Goal: Task Accomplishment & Management: Complete application form

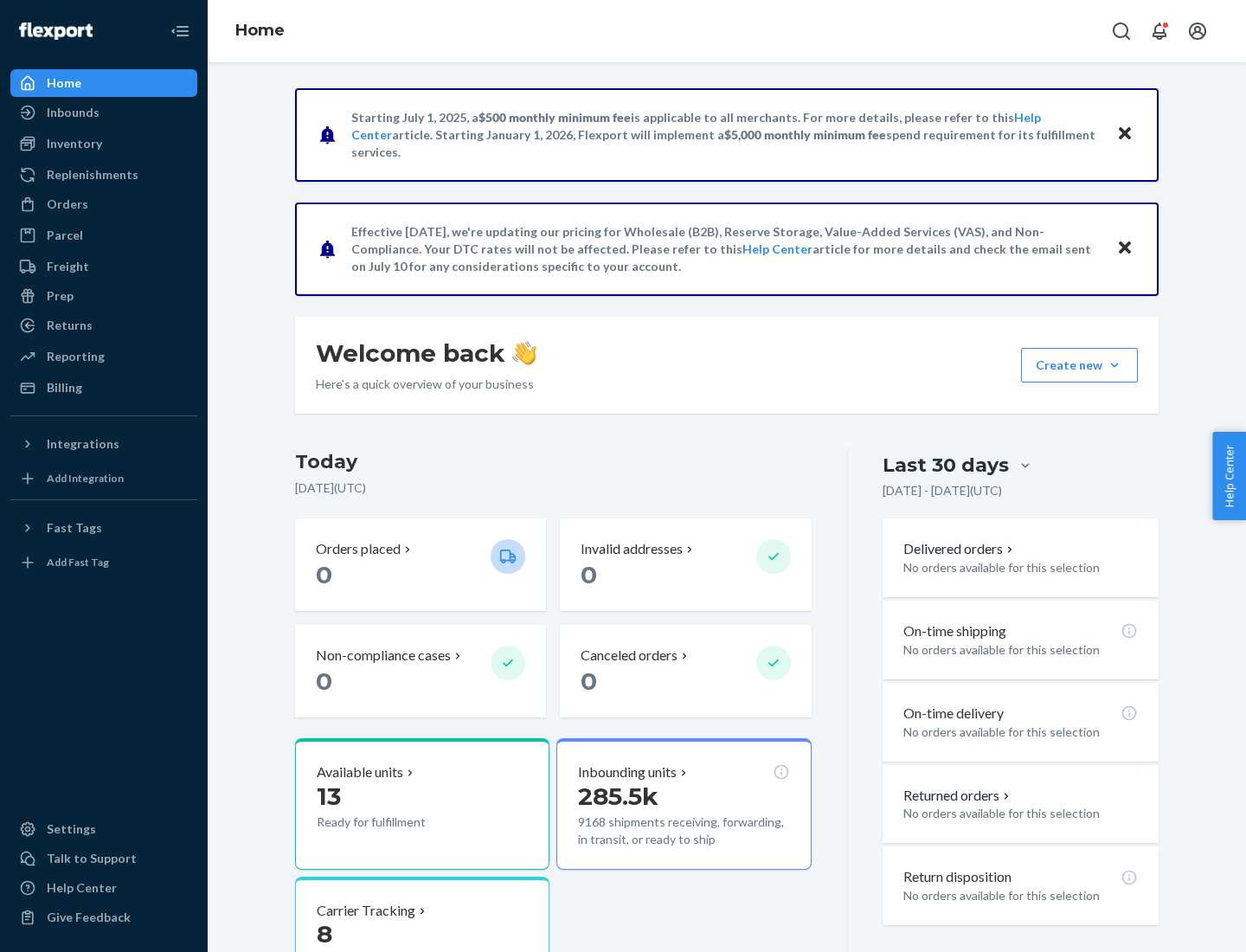
click at [1115, 365] on button "Create new Create new inbound Create new order Create new product" at bounding box center [1080, 365] width 117 height 35
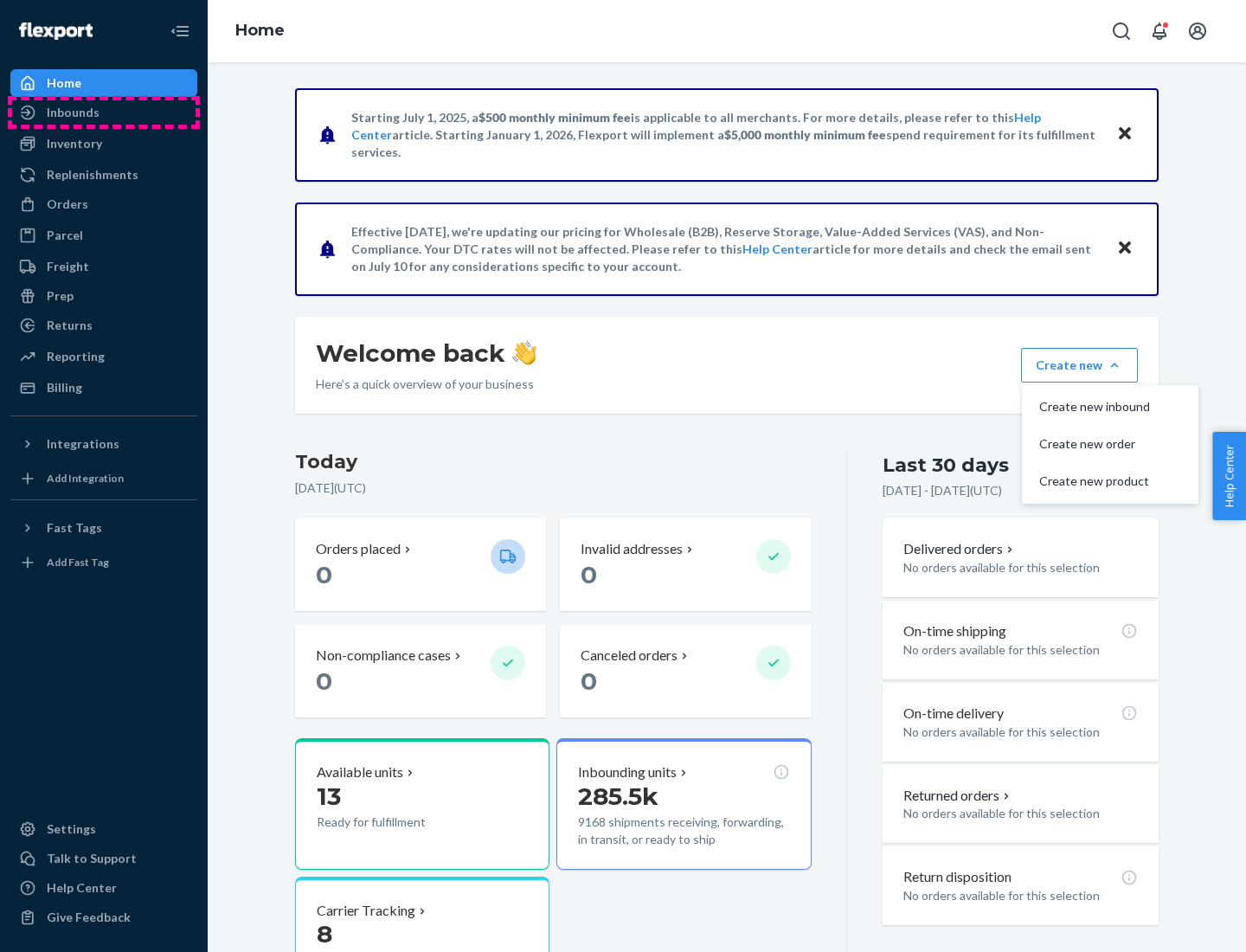
click at [104, 113] on div "Inbounds" at bounding box center [104, 113] width 184 height 24
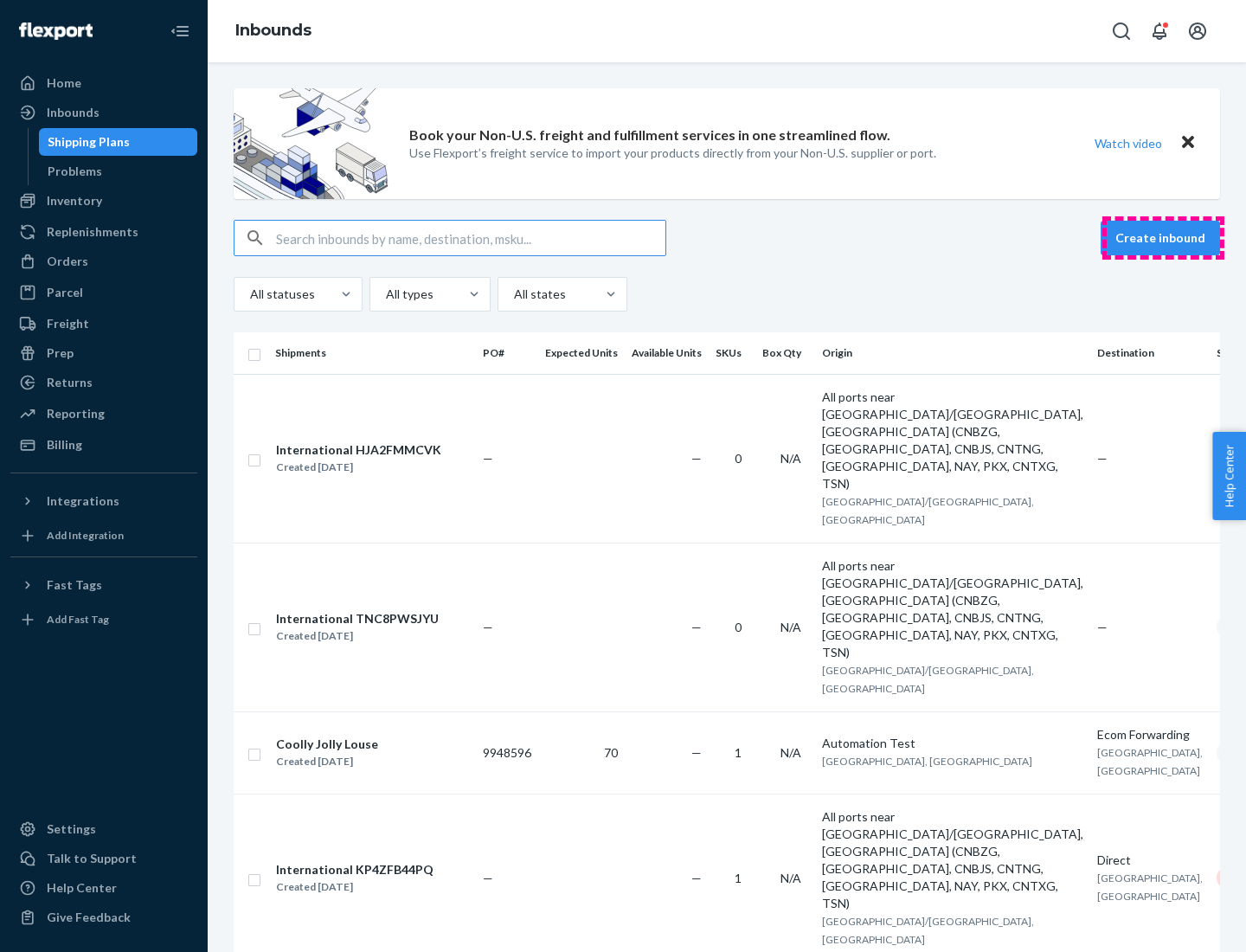
click at [1163, 238] on button "Create inbound" at bounding box center [1160, 238] width 120 height 35
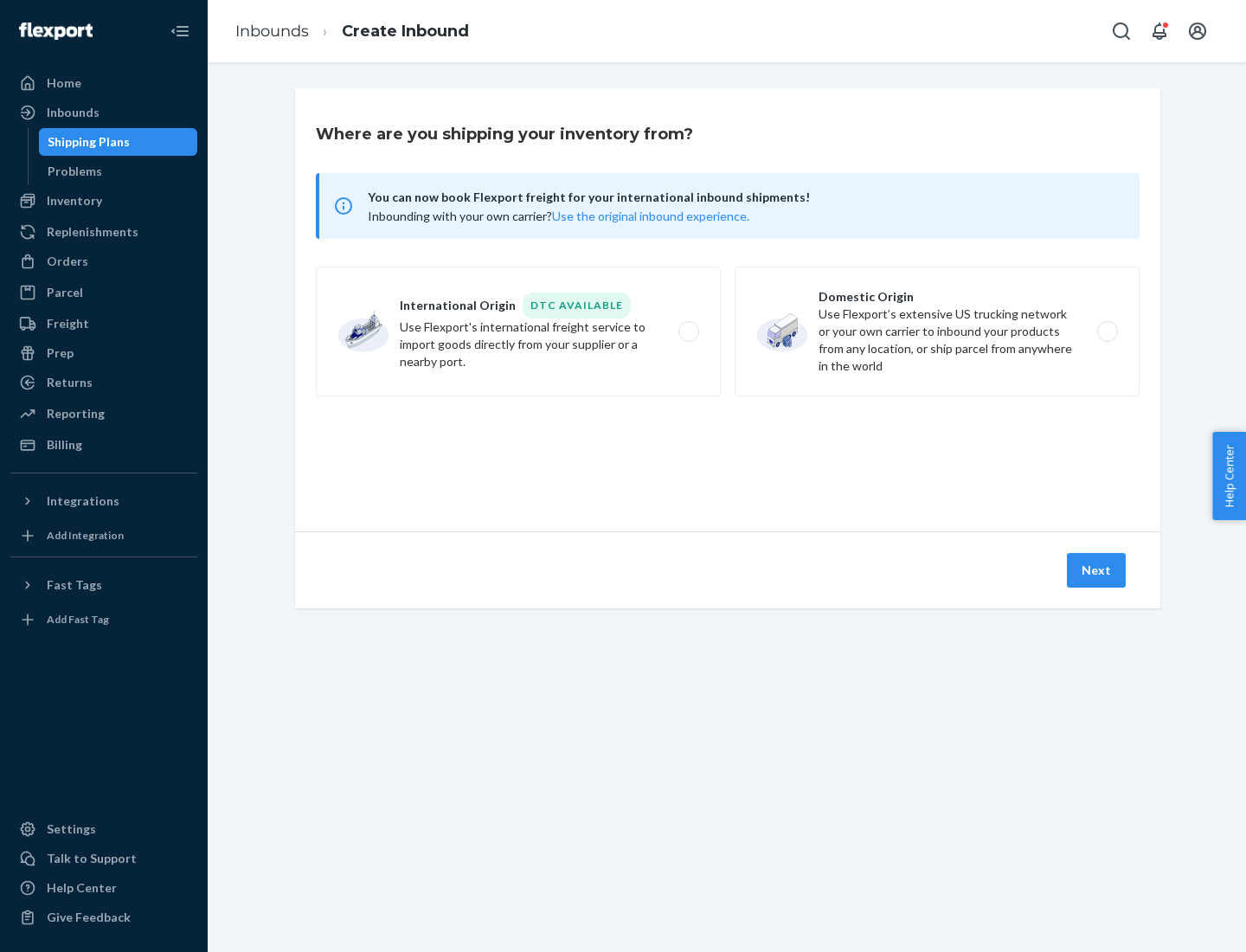
click at [937, 331] on label "Domestic Origin Use Flexport’s extensive US trucking network or your own carrie…" at bounding box center [936, 331] width 405 height 129
click at [1107, 331] on input "Domestic Origin Use Flexport’s extensive US trucking network or your own carrie…" at bounding box center [1112, 331] width 11 height 11
radio input "true"
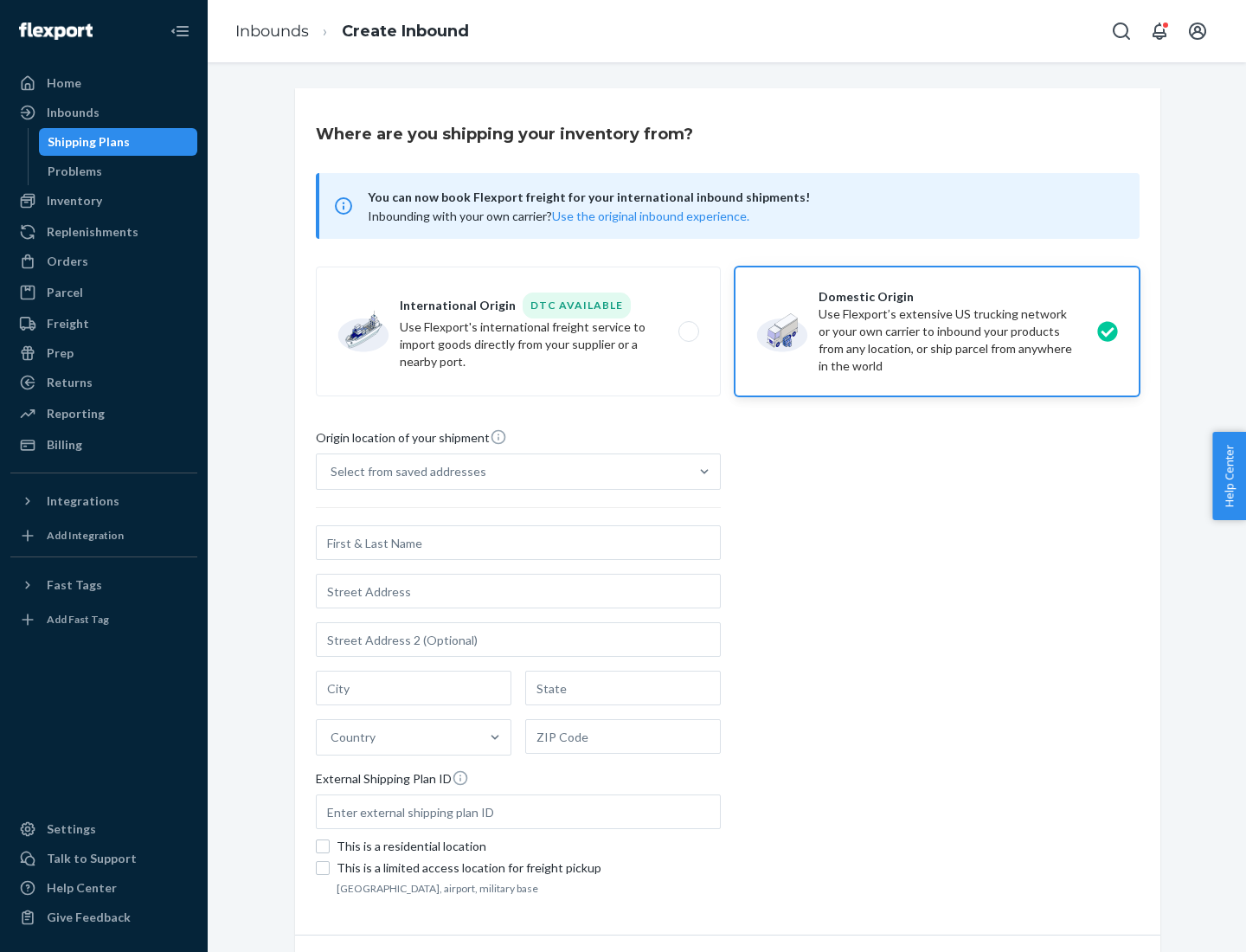
click at [404, 471] on div "Select from saved addresses" at bounding box center [408, 471] width 156 height 17
click at [332, 471] on input "Select from saved addresses" at bounding box center [331, 471] width 2 height 17
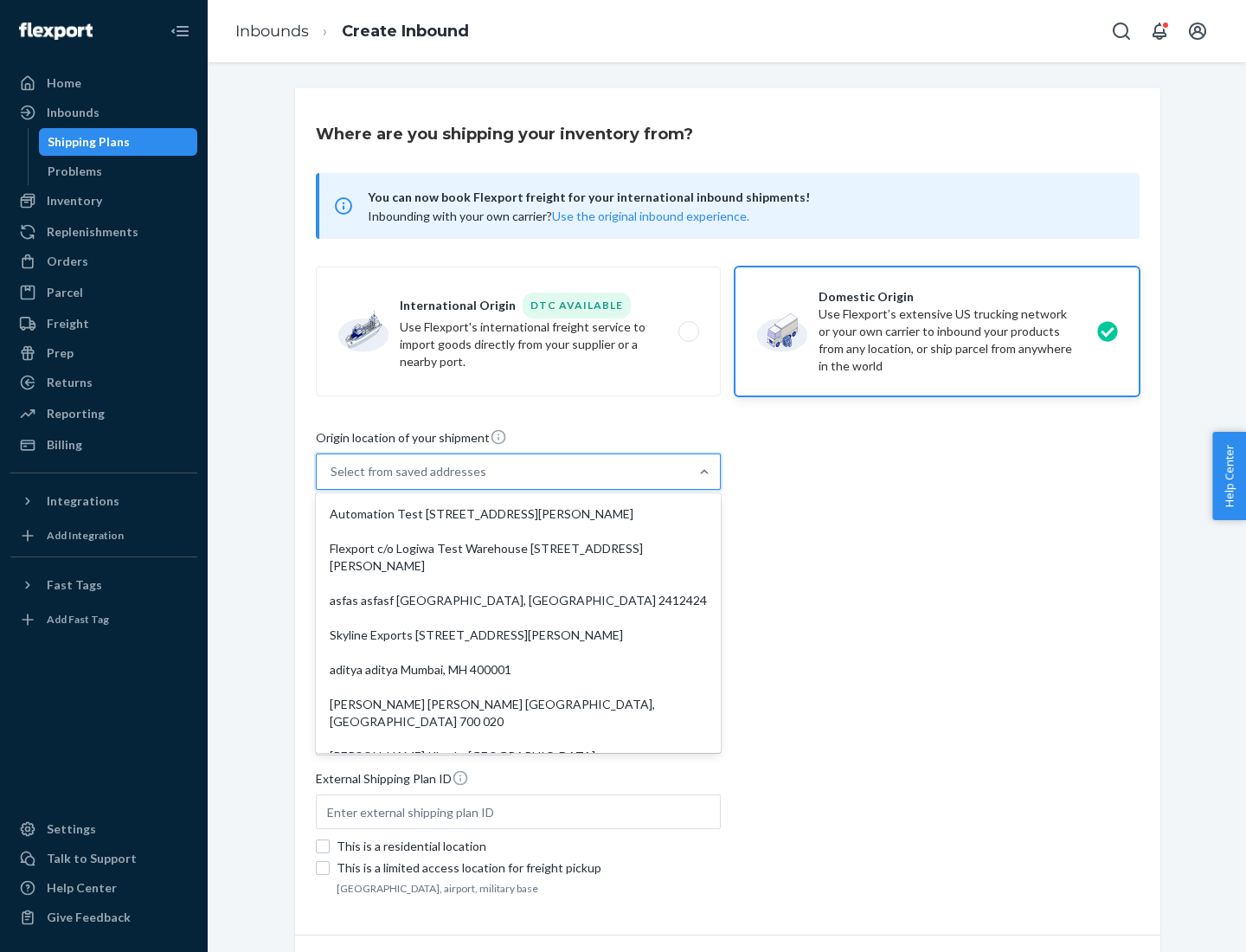
scroll to position [7, 0]
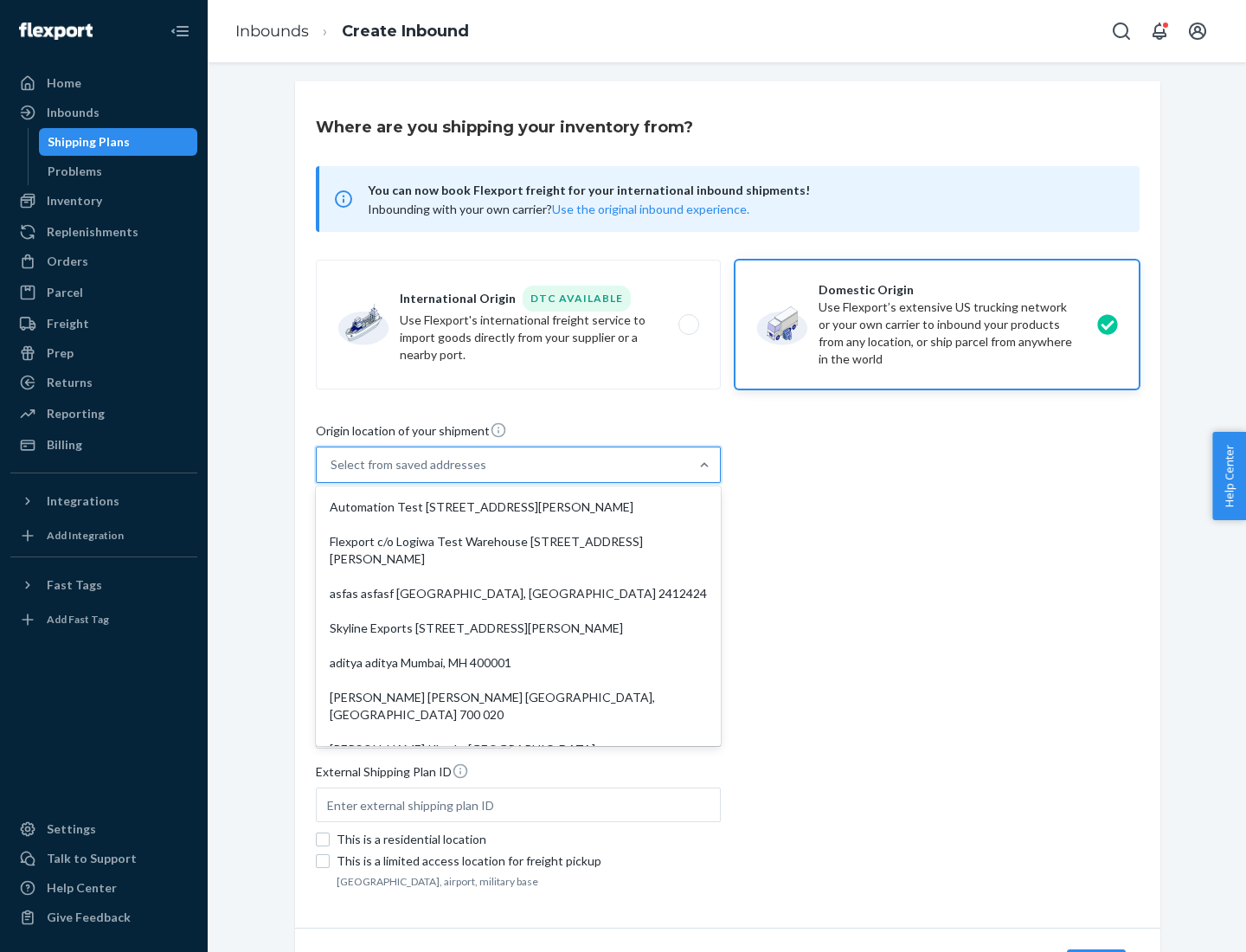
click at [519, 507] on div "Automation Test [STREET_ADDRESS][PERSON_NAME]" at bounding box center [518, 507] width 398 height 35
click at [332, 473] on input "option Automation Test [STREET_ADDRESS][PERSON_NAME]. 9 results available. Use …" at bounding box center [331, 465] width 2 height 17
type input "Automation Test"
type input "9th Floor"
type input "[GEOGRAPHIC_DATA]"
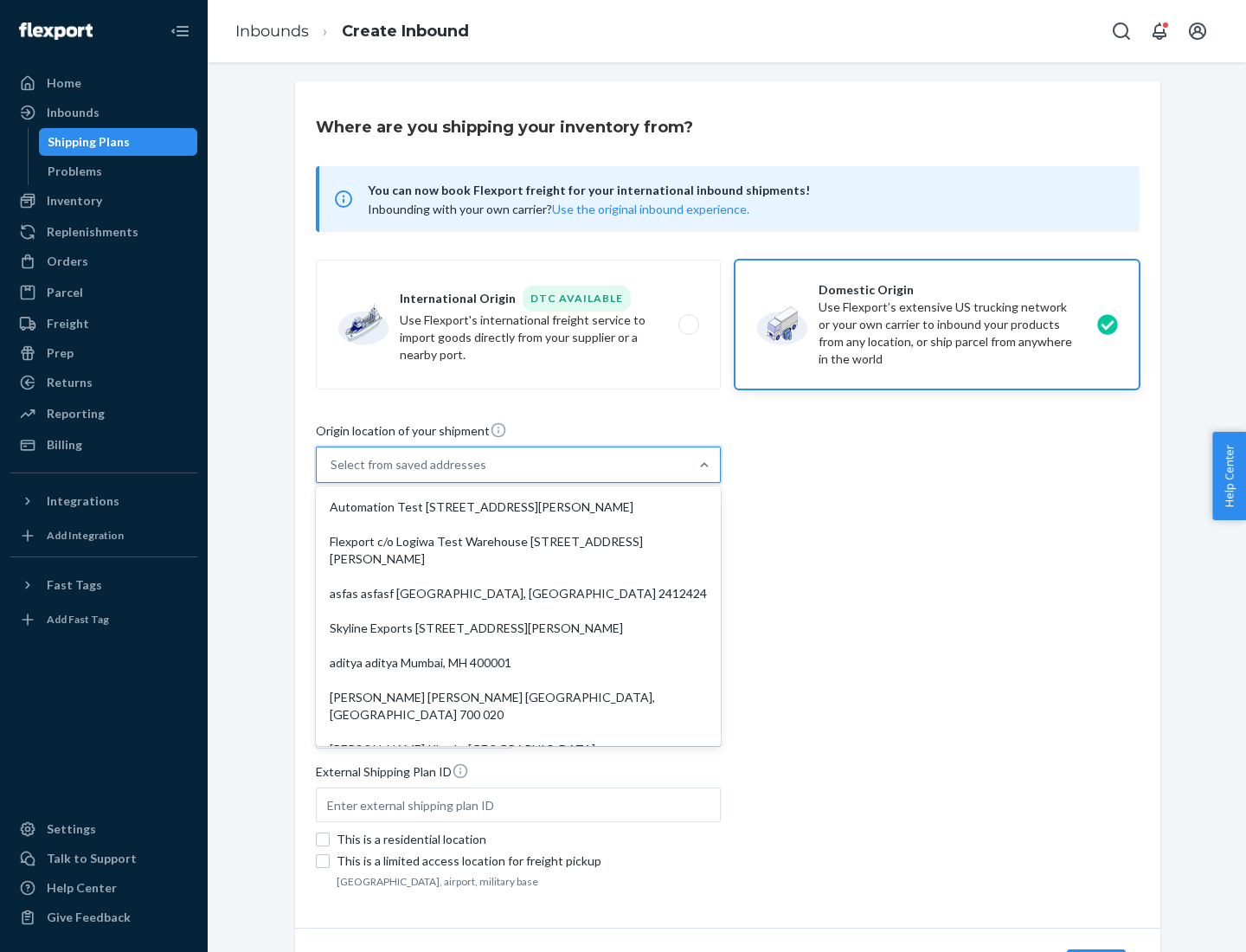
type input "CA"
type input "94104"
type input "[STREET_ADDRESS][PERSON_NAME]"
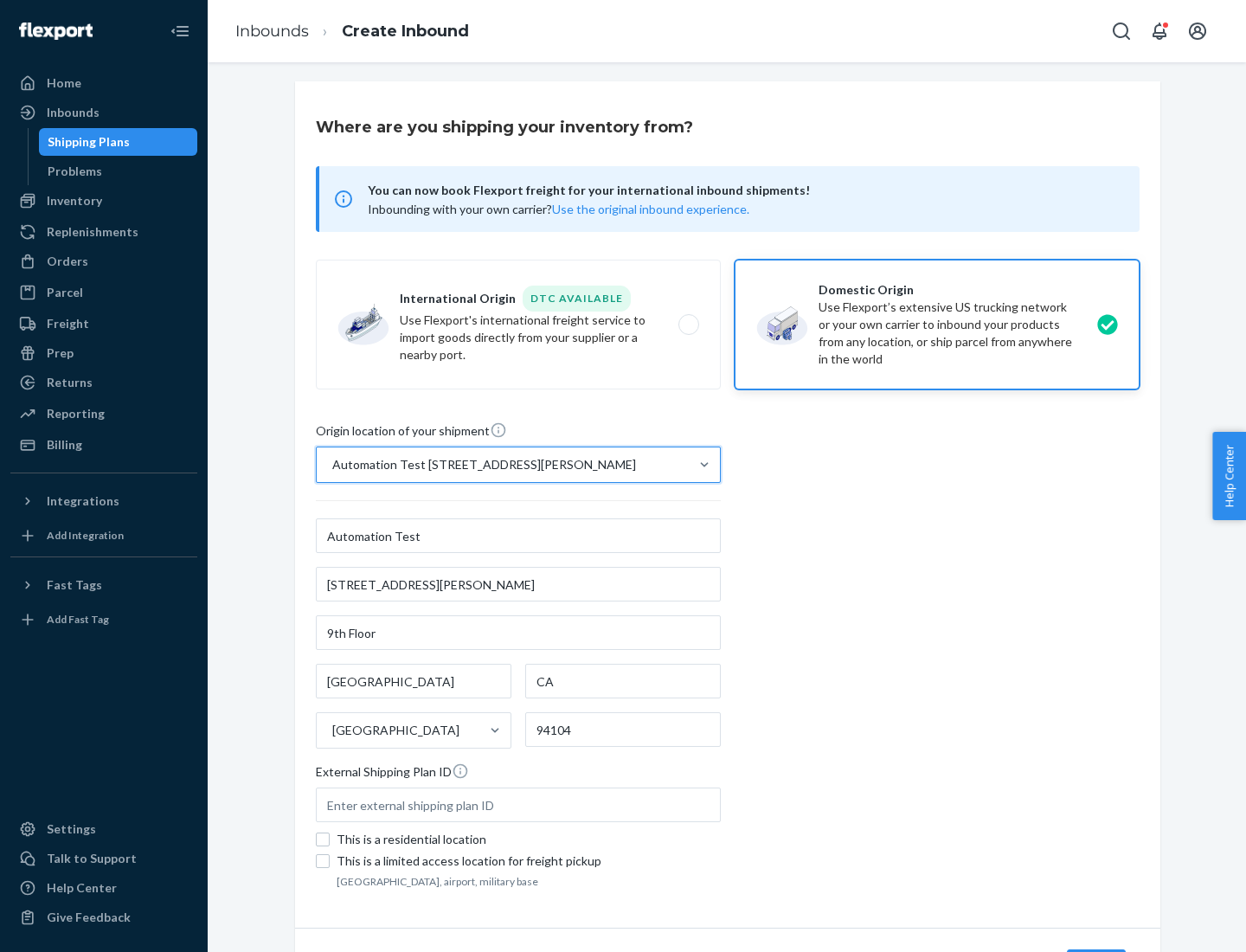
scroll to position [101, 0]
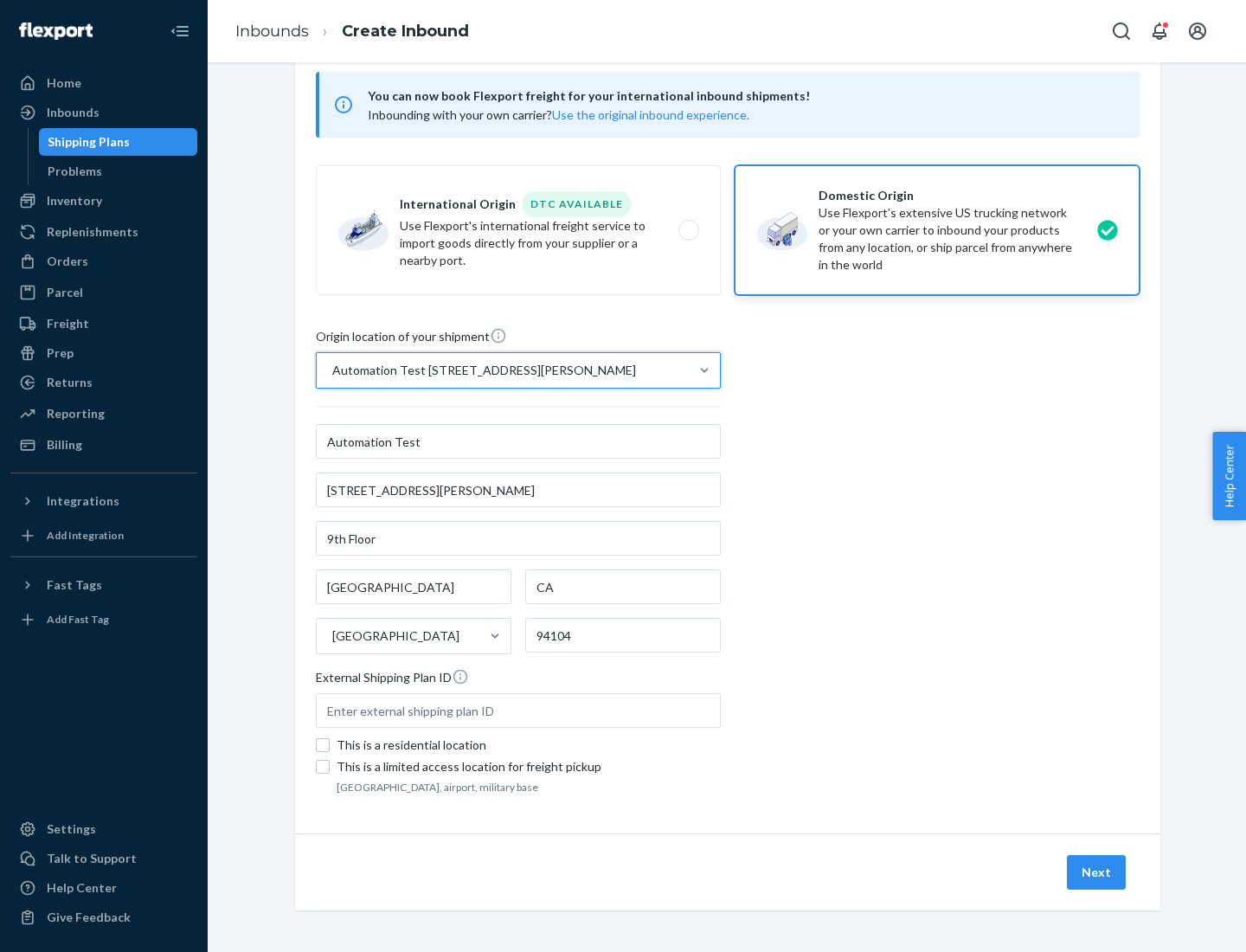
click at [1097, 872] on button "Next" at bounding box center [1096, 872] width 59 height 35
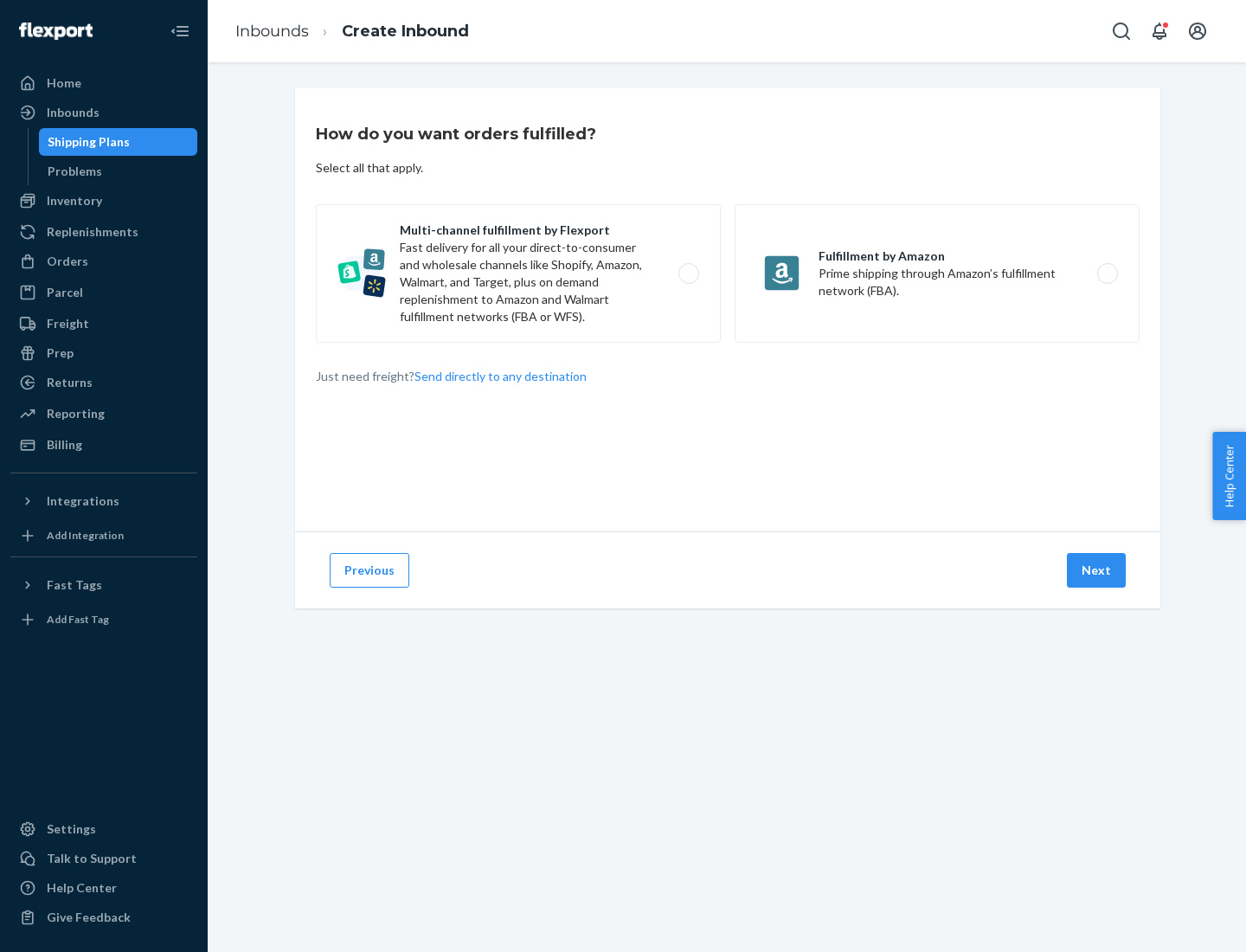
click at [519, 274] on label "Multi-channel fulfillment by Flexport Fast delivery for all your direct-to-cons…" at bounding box center [518, 274] width 405 height 138
click at [688, 274] on input "Multi-channel fulfillment by Flexport Fast delivery for all your direct-to-cons…" at bounding box center [693, 274] width 11 height 11
radio input "true"
click at [1097, 570] on button "Next" at bounding box center [1096, 570] width 59 height 35
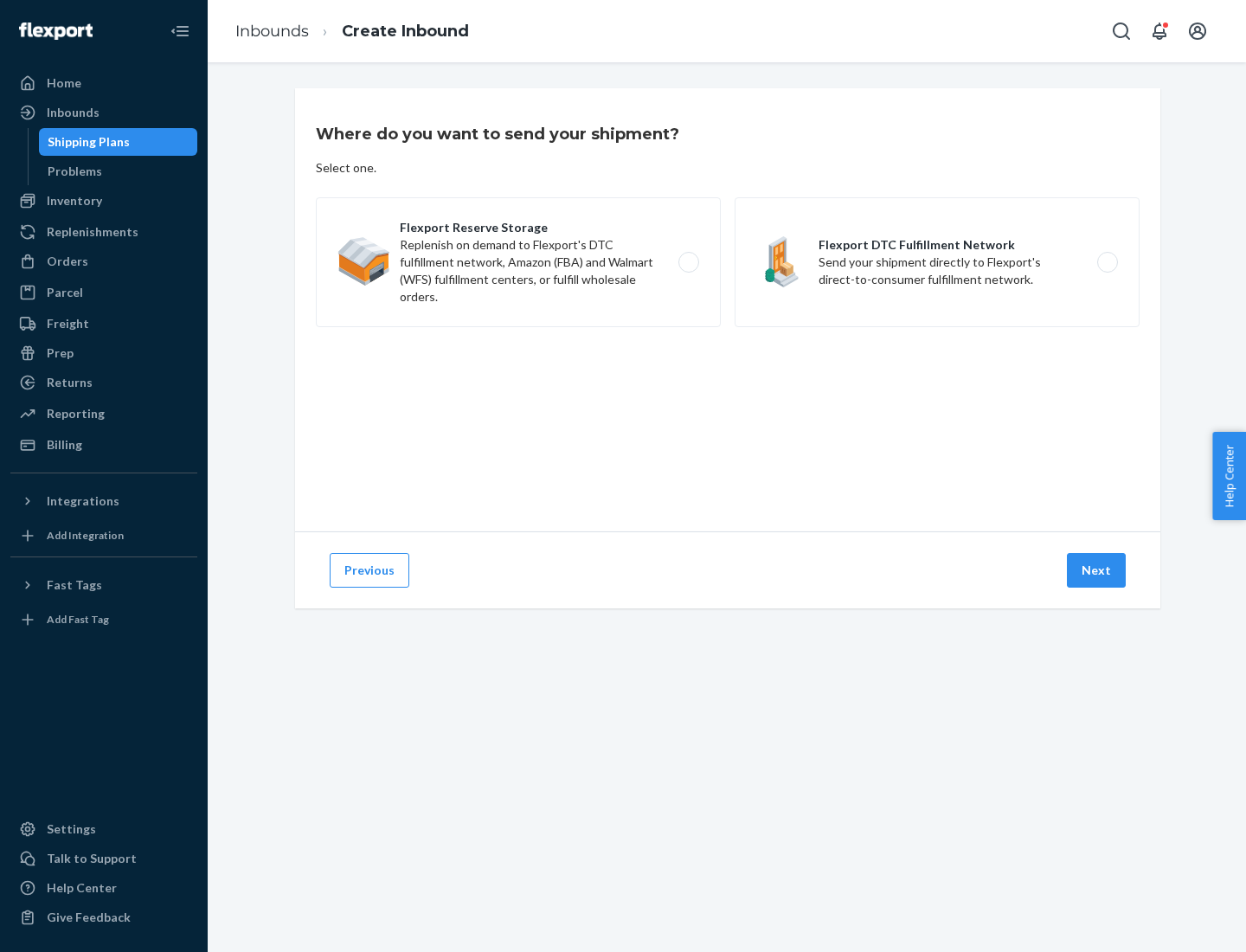
click at [937, 262] on label "Flexport DTC Fulfillment Network Send your shipment directly to Flexport's dire…" at bounding box center [936, 262] width 405 height 129
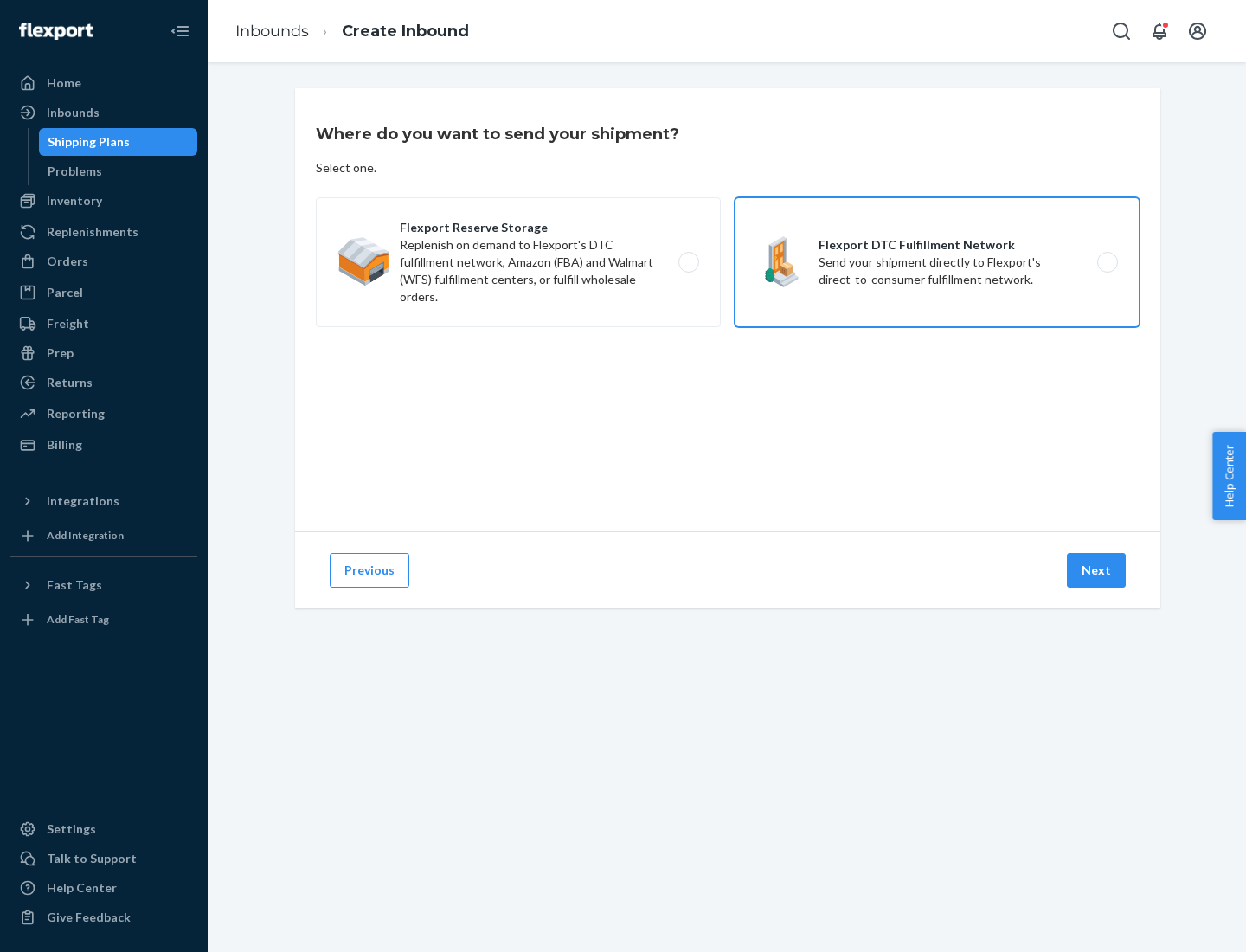
click at [1107, 262] on input "Flexport DTC Fulfillment Network Send your shipment directly to Flexport's dire…" at bounding box center [1112, 262] width 11 height 11
radio input "true"
click at [1097, 570] on button "Next" at bounding box center [1096, 570] width 59 height 35
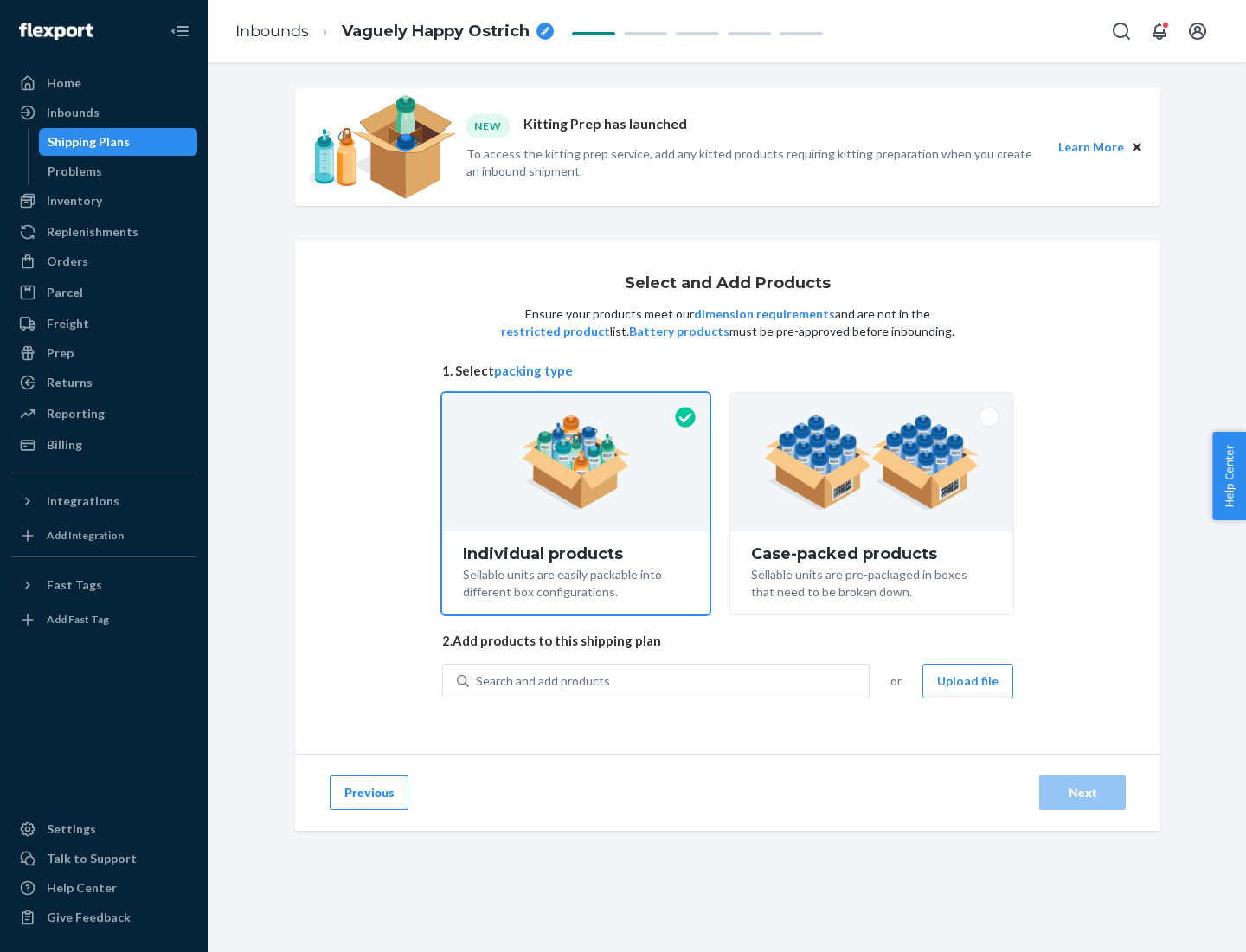
click at [873, 462] on img at bounding box center [872, 462] width 215 height 95
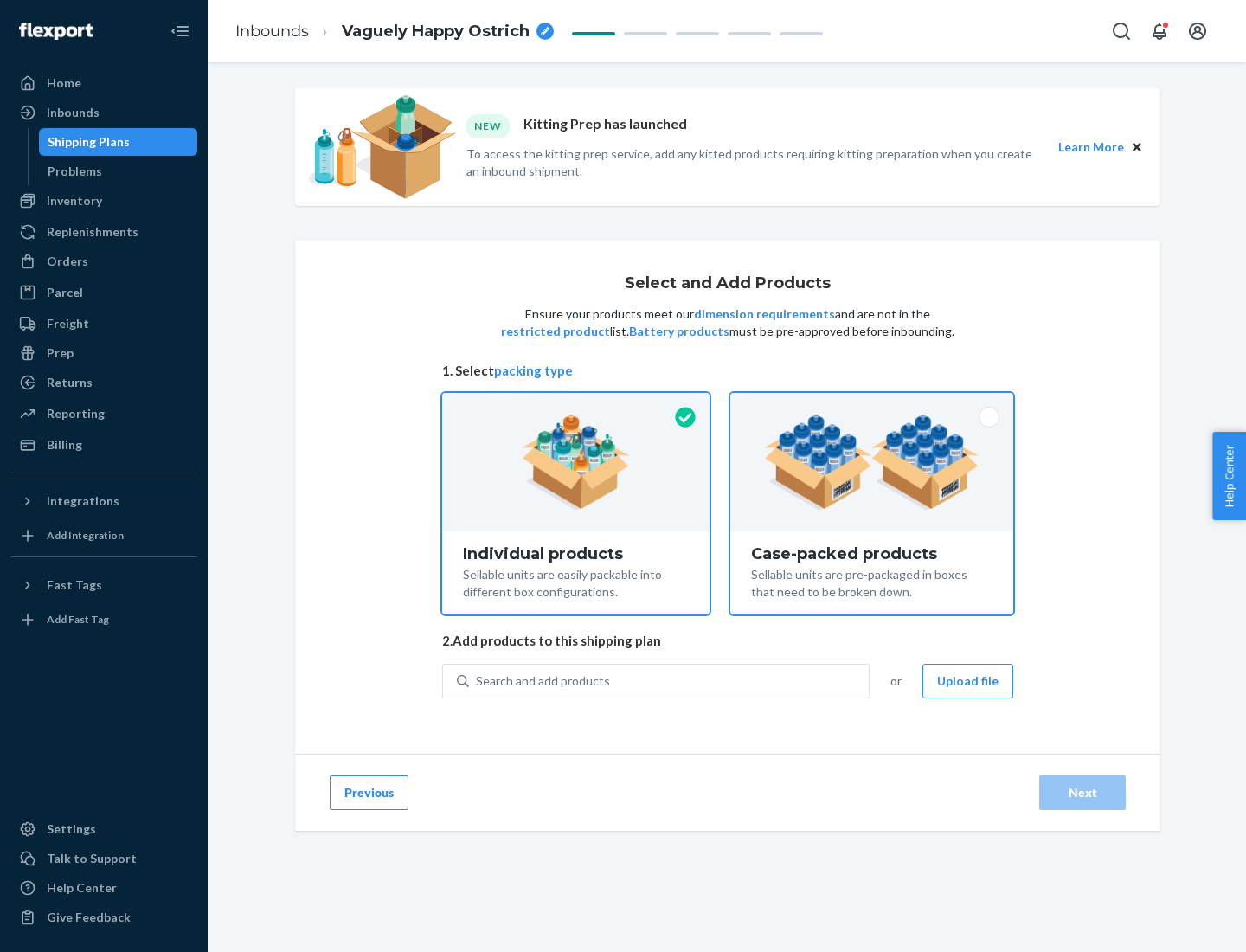
click at [873, 404] on input "Case-packed products Sellable units are pre-packaged in boxes that need to be b…" at bounding box center [872, 398] width 11 height 11
radio input "true"
radio input "false"
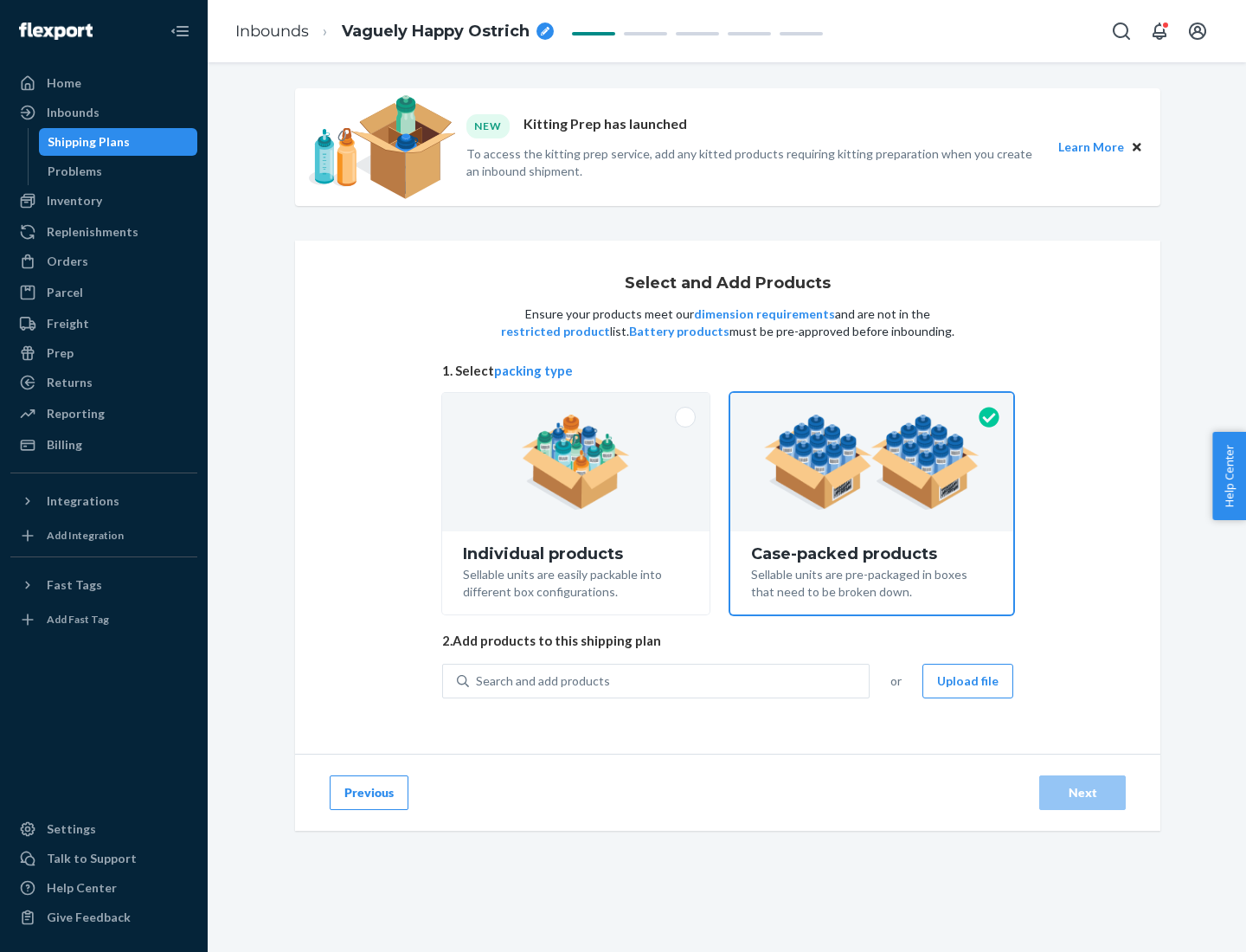
click at [670, 680] on div "Search and add products" at bounding box center [668, 681] width 400 height 31
click at [477, 680] on input "Search and add products" at bounding box center [477, 681] width 2 height 17
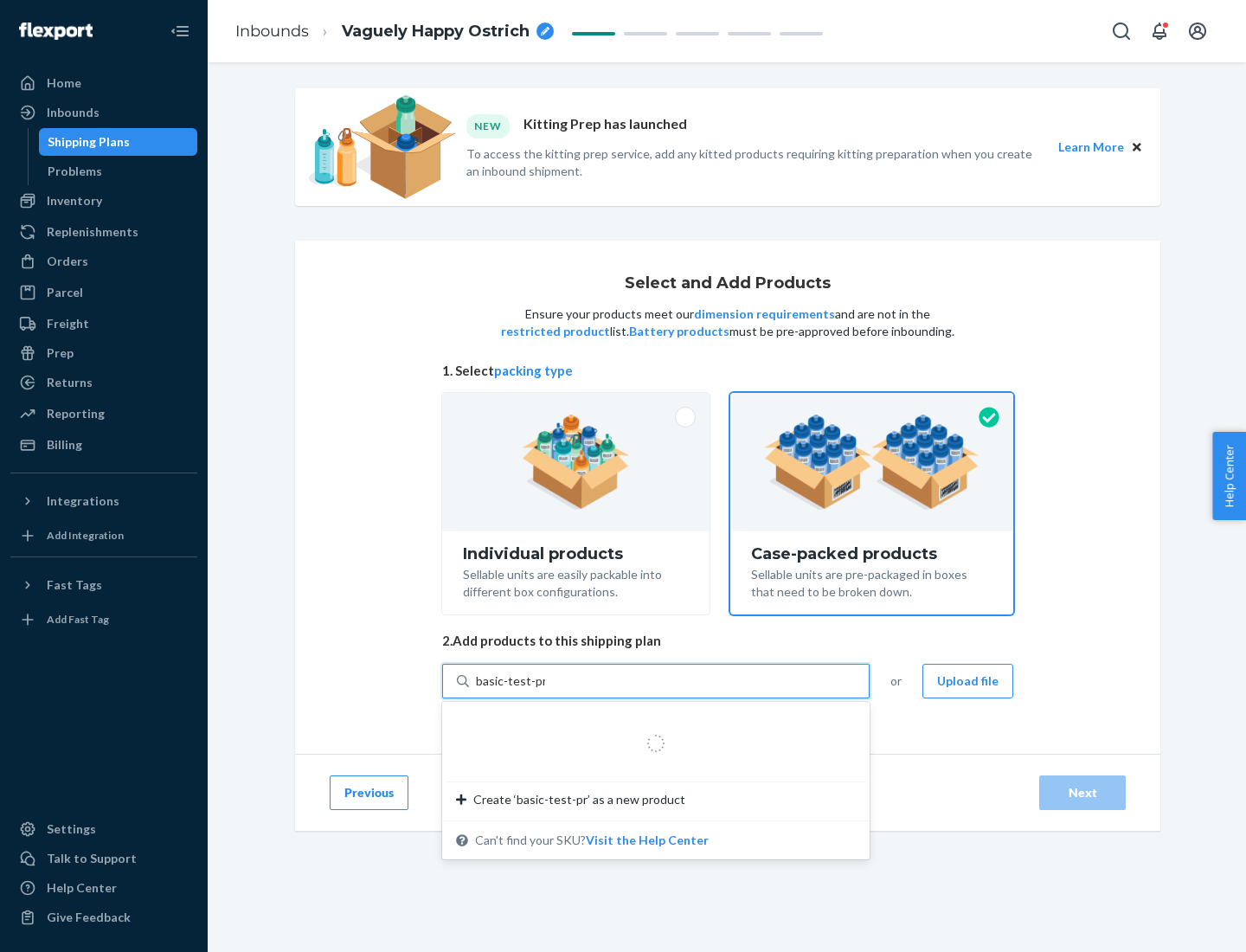
type input "basic-test-product-1"
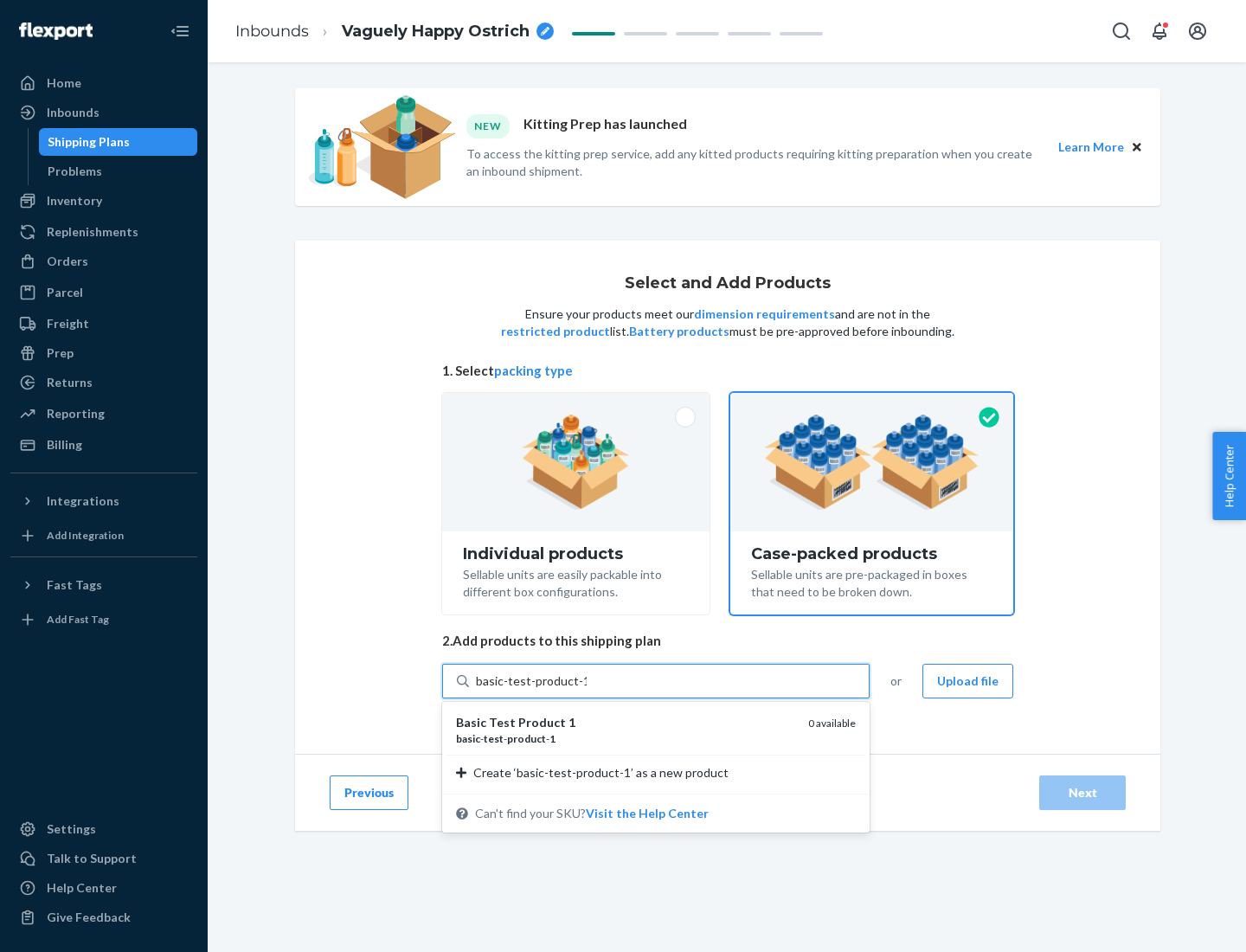
click at [626, 738] on div "basic - test - product - 1" at bounding box center [625, 738] width 338 height 15
click at [587, 690] on input "basic-test-product-1" at bounding box center [531, 681] width 111 height 17
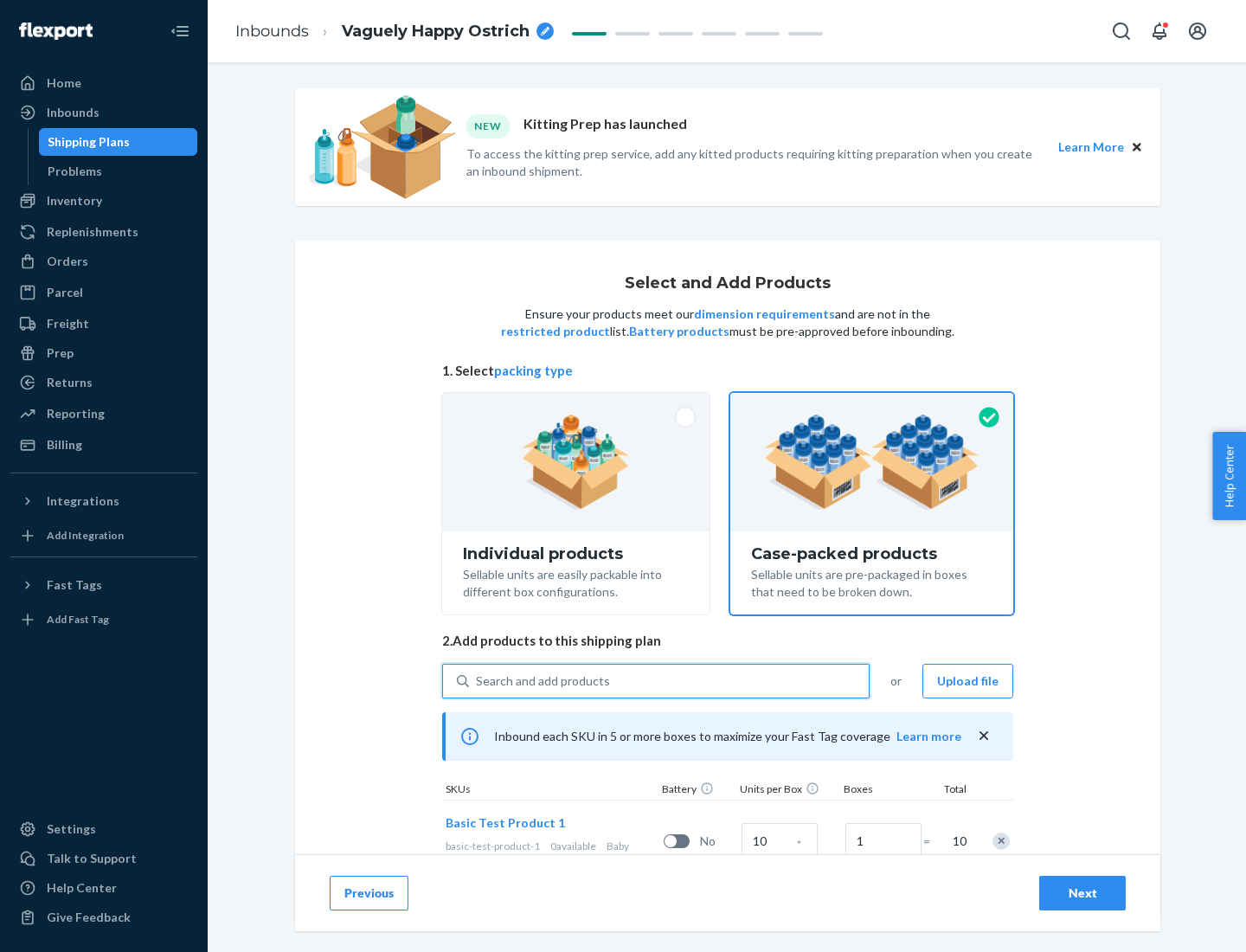
scroll to position [62, 0]
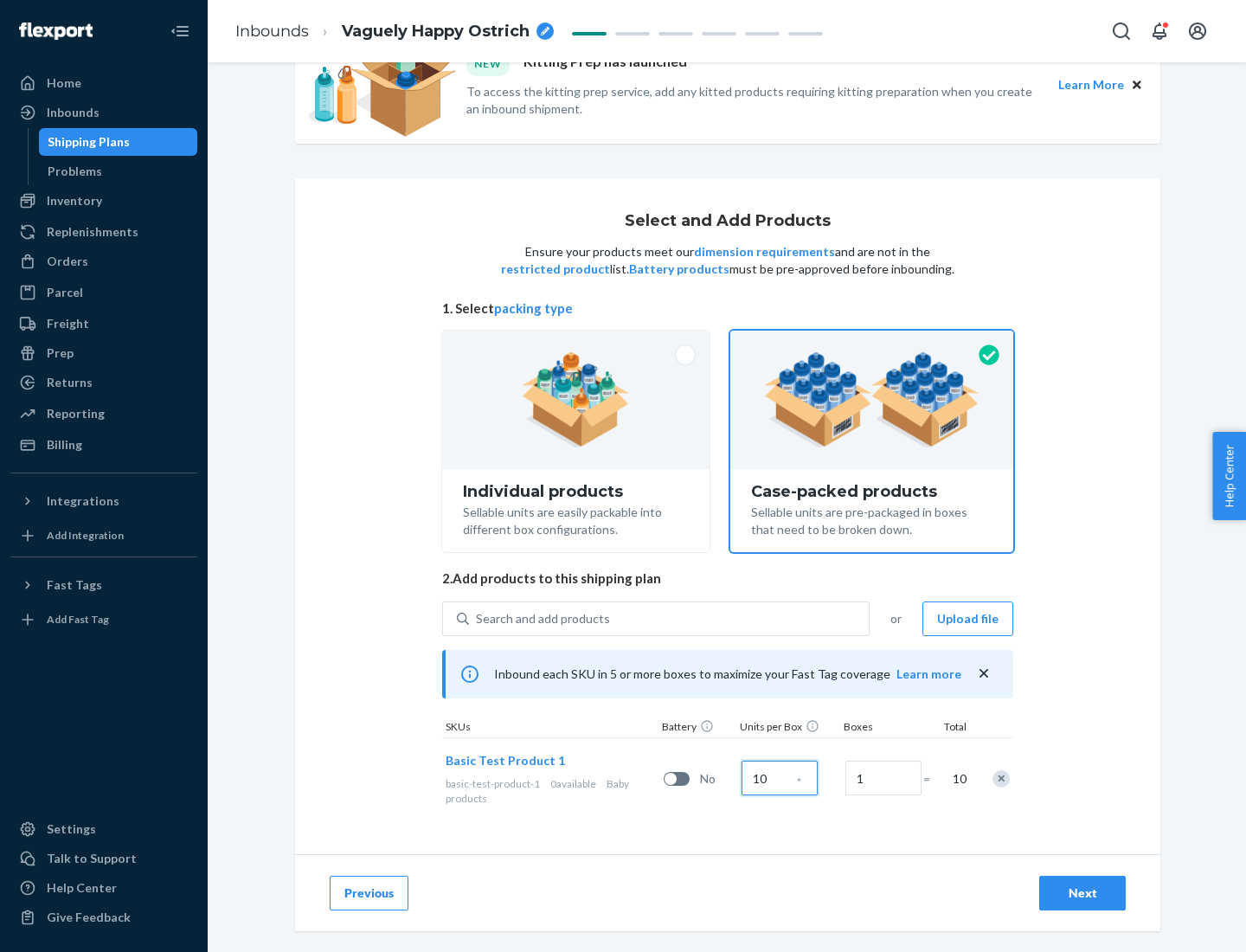
type input "10"
type input "7"
click at [1082, 893] on div "Next" at bounding box center [1082, 893] width 57 height 17
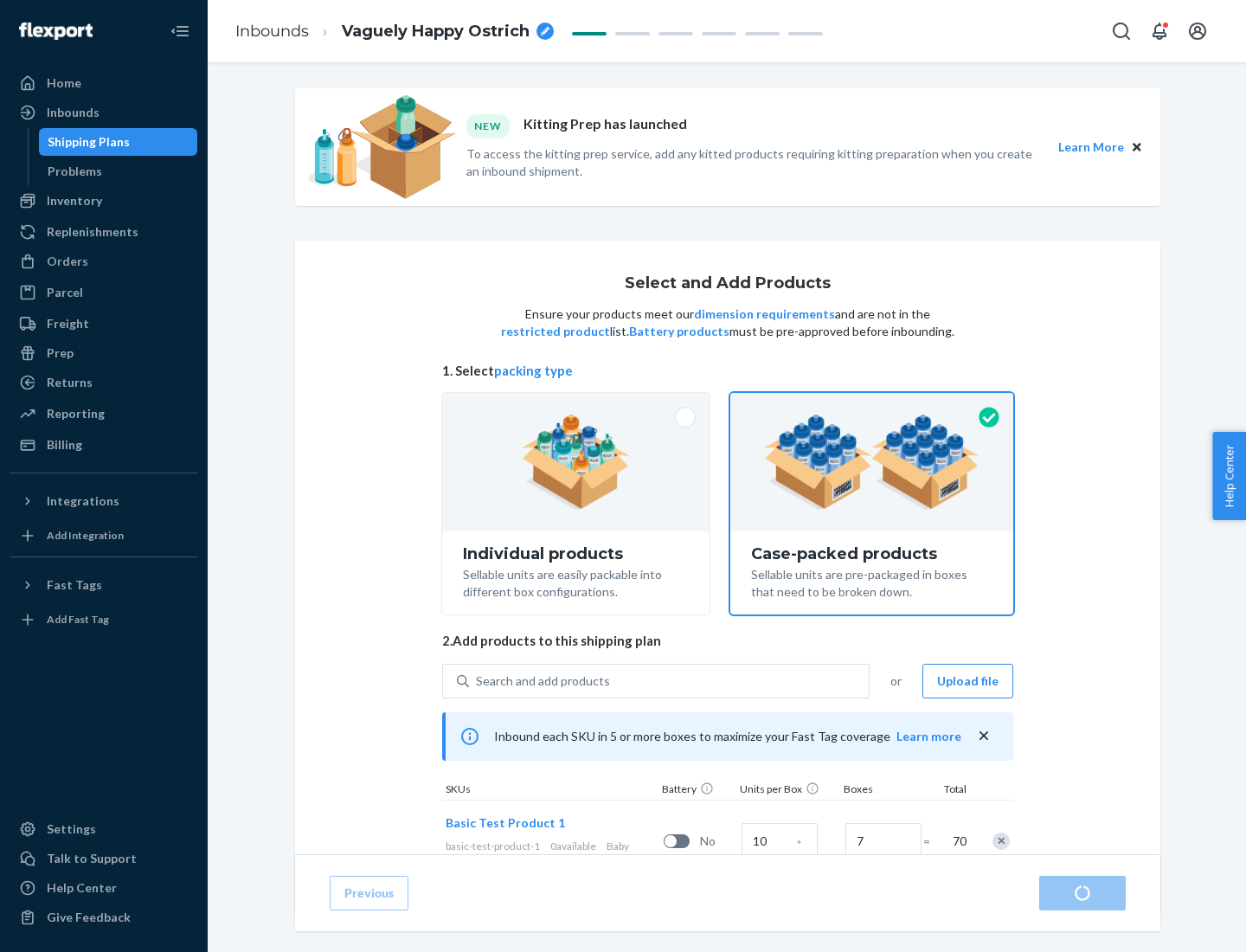
radio input "true"
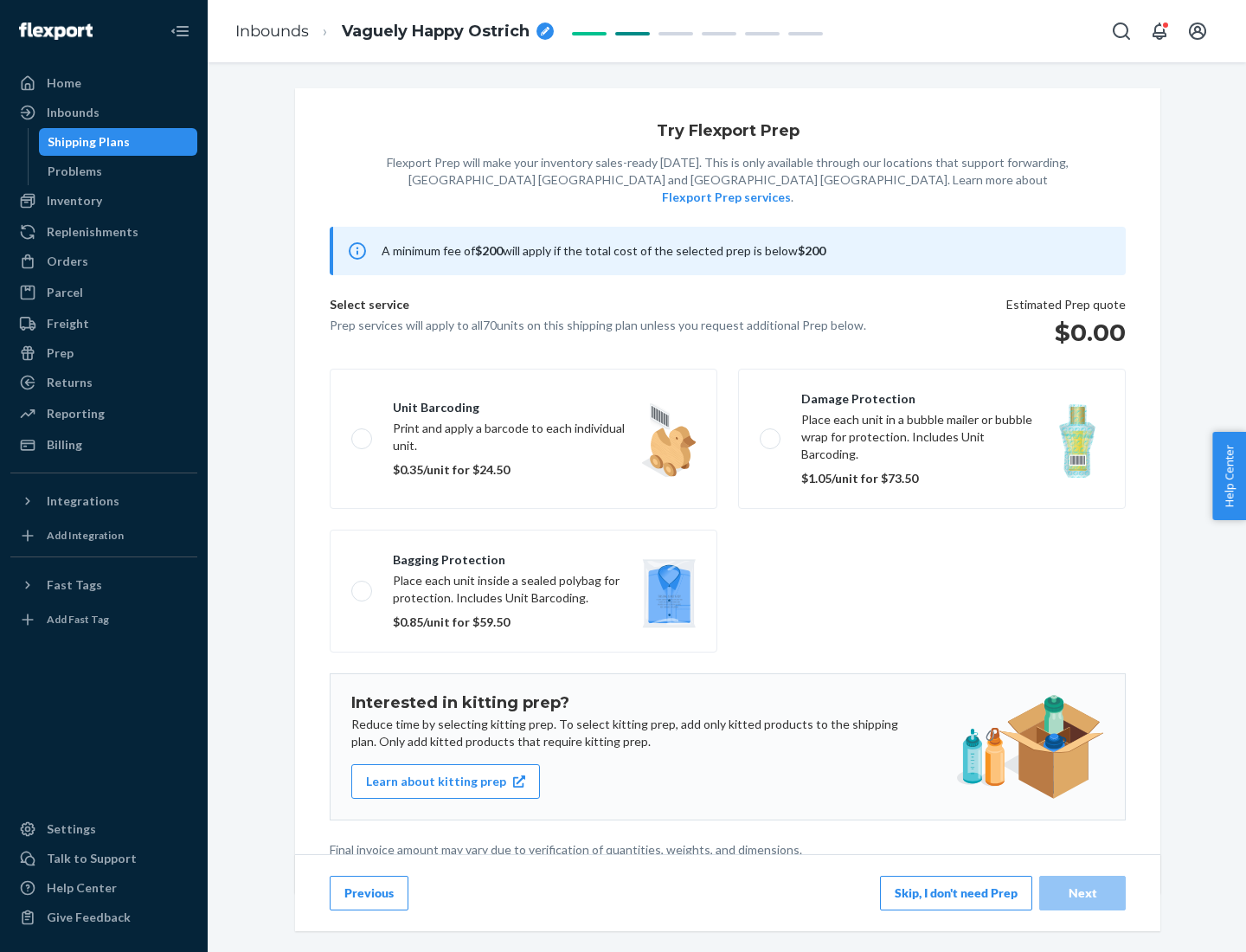
scroll to position [4, 0]
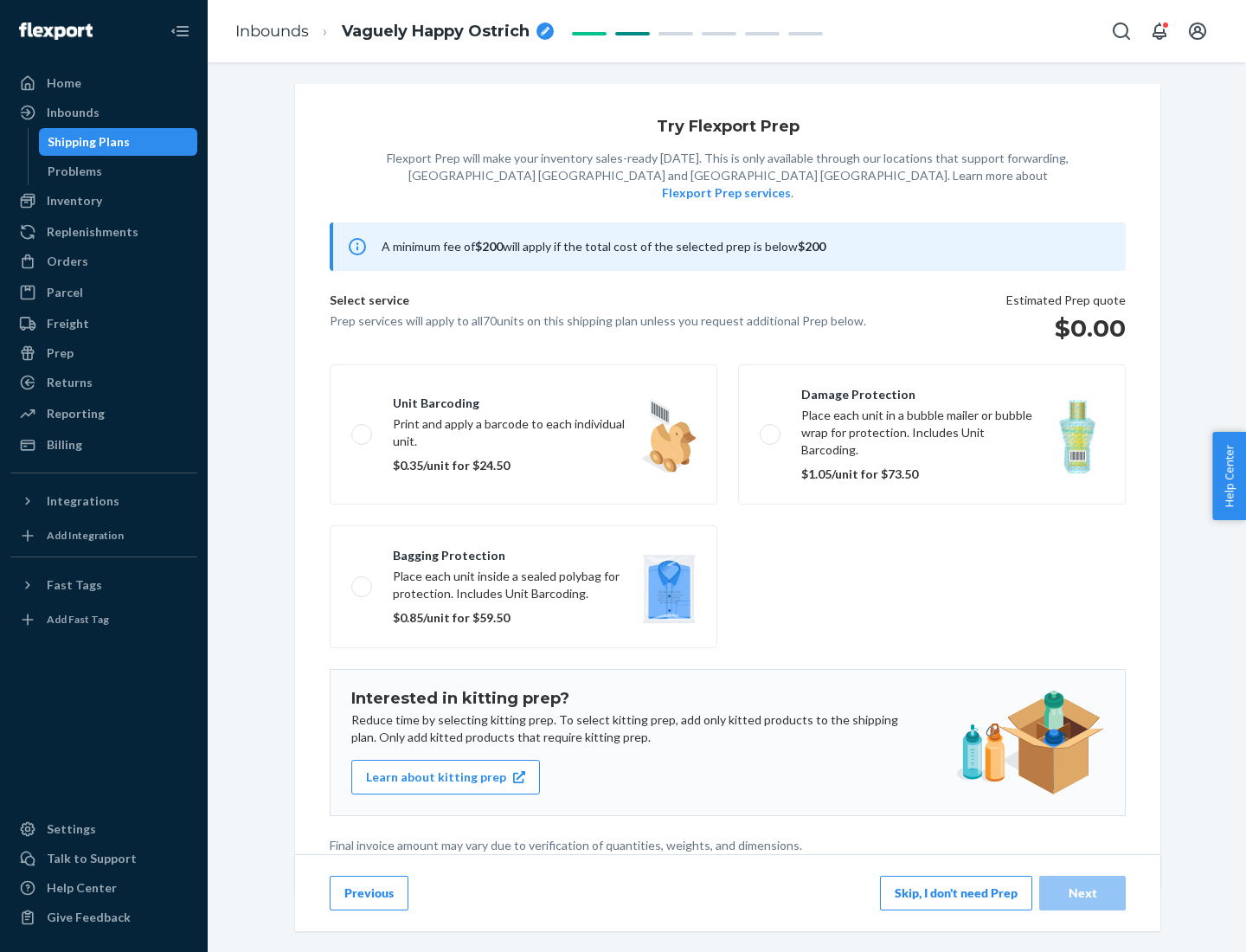
click at [524, 551] on label "Bagging protection Place each unit inside a sealed polybag for protection. Incl…" at bounding box center [523, 587] width 387 height 123
click at [363, 580] on input "Bagging protection Place each unit inside a sealed polybag for protection. Incl…" at bounding box center [357, 586] width 11 height 11
checkbox input "true"
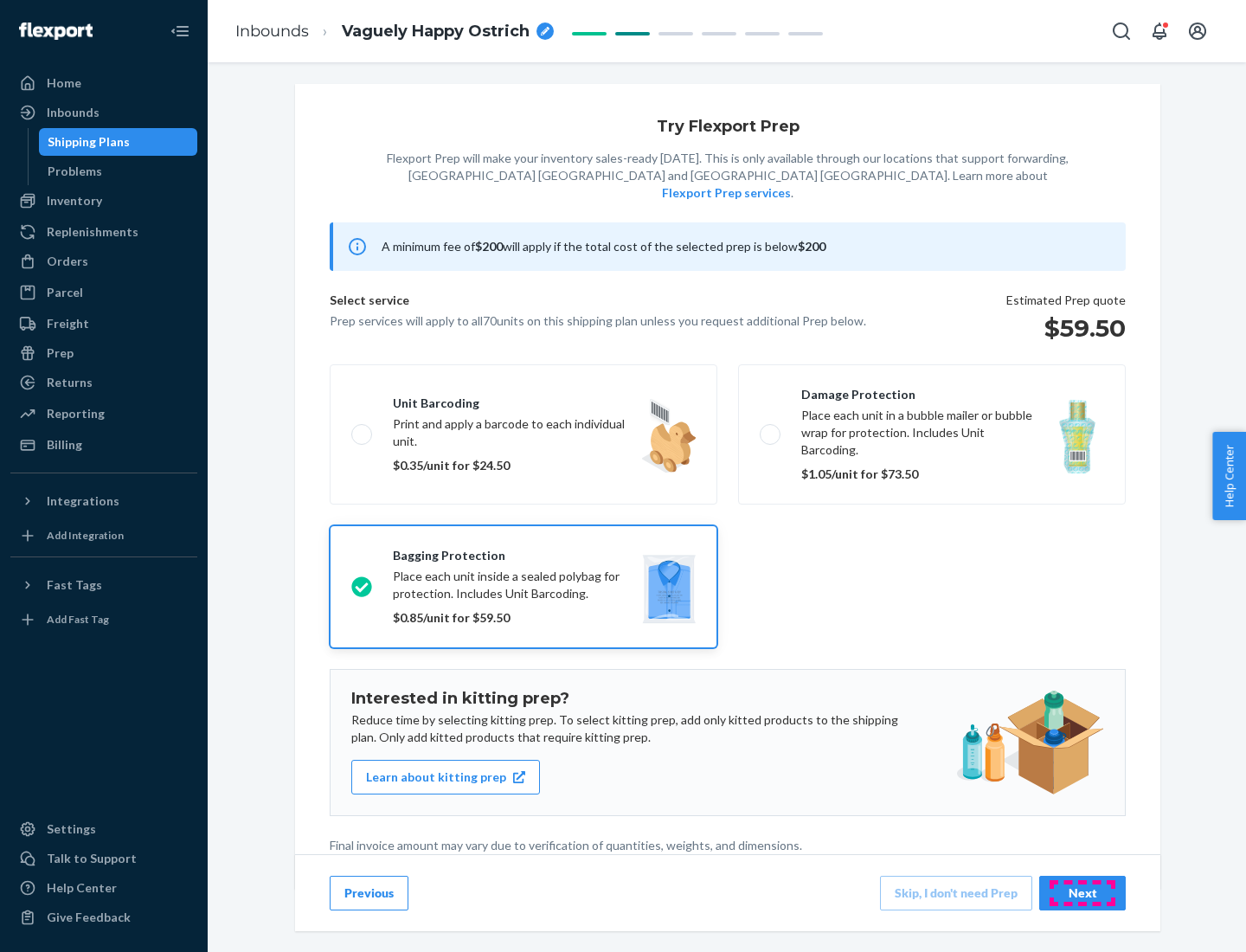
click at [1082, 892] on div "Next" at bounding box center [1082, 893] width 57 height 17
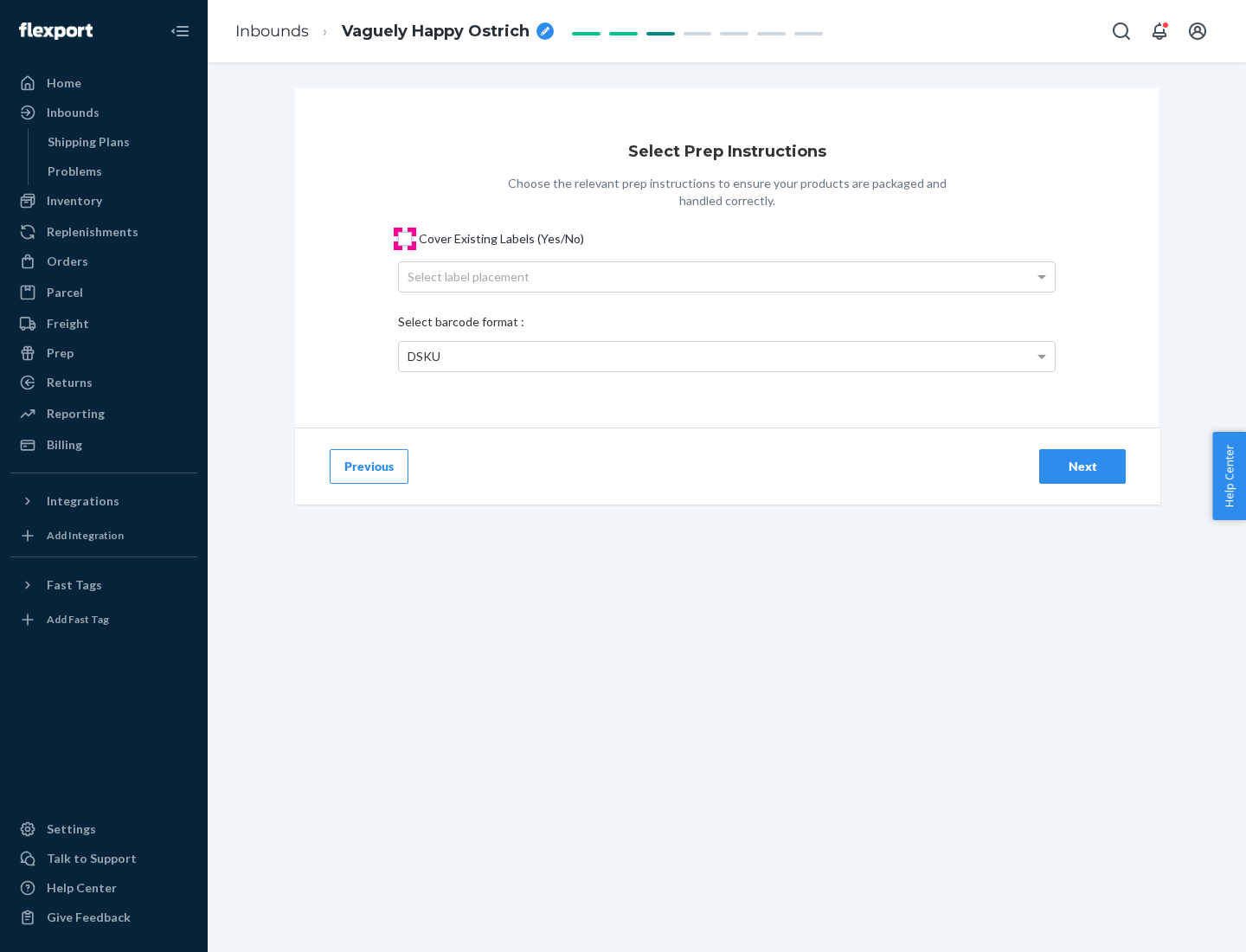
click at [405, 238] on input "Cover Existing Labels (Yes/No)" at bounding box center [405, 239] width 14 height 14
checkbox input "true"
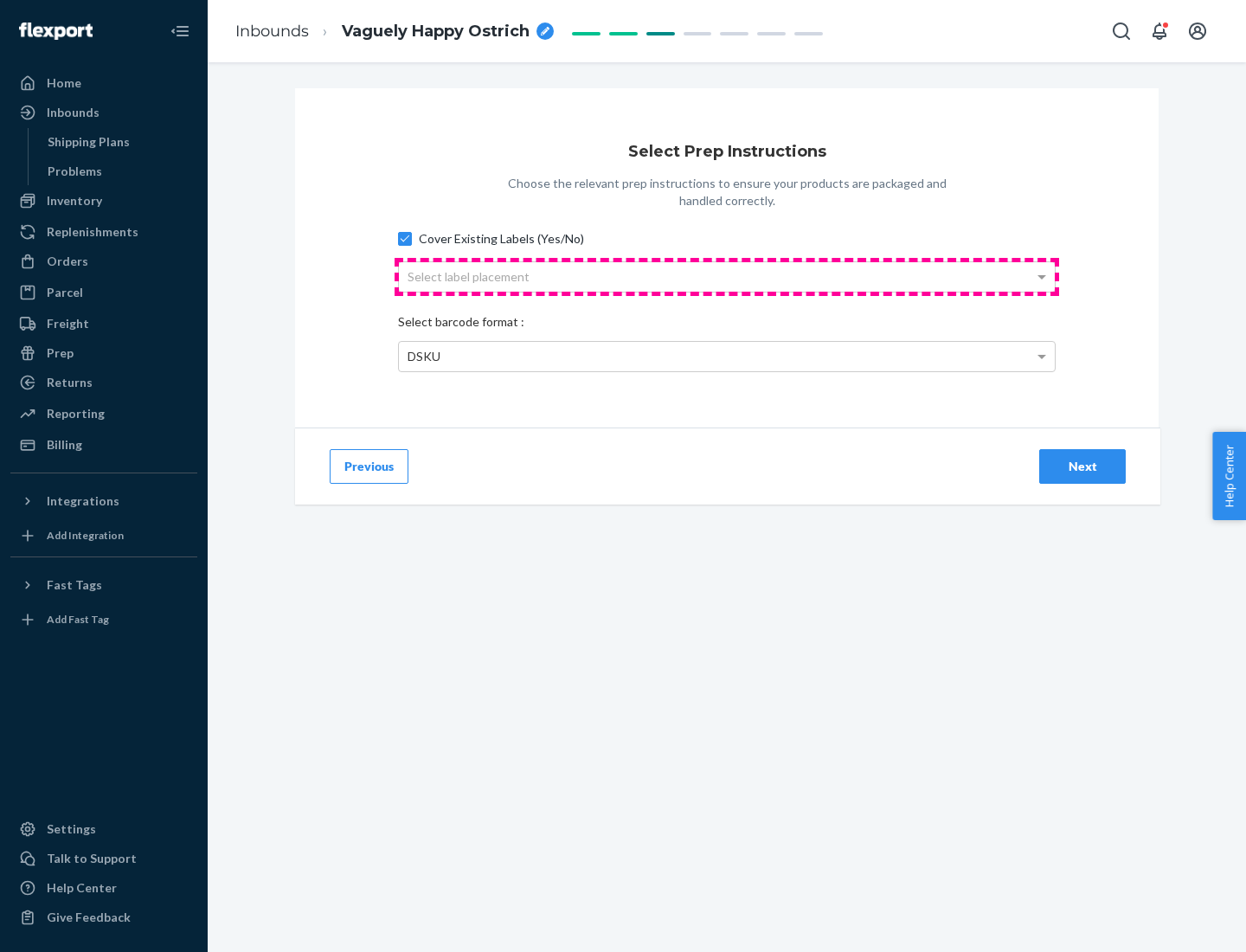
click at [727, 276] on div "Select label placement" at bounding box center [727, 277] width 656 height 30
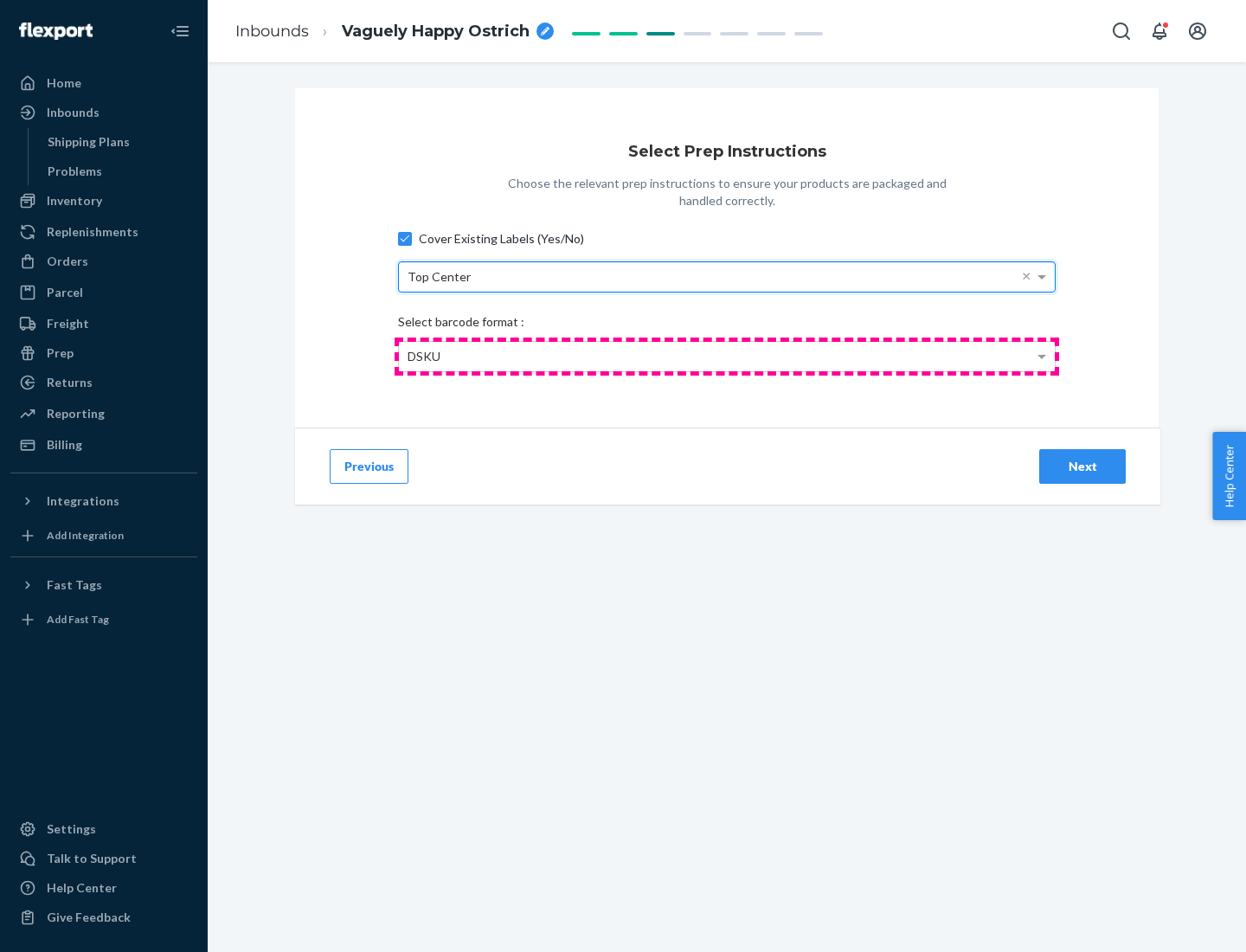
click at [727, 356] on div "DSKU" at bounding box center [727, 357] width 656 height 30
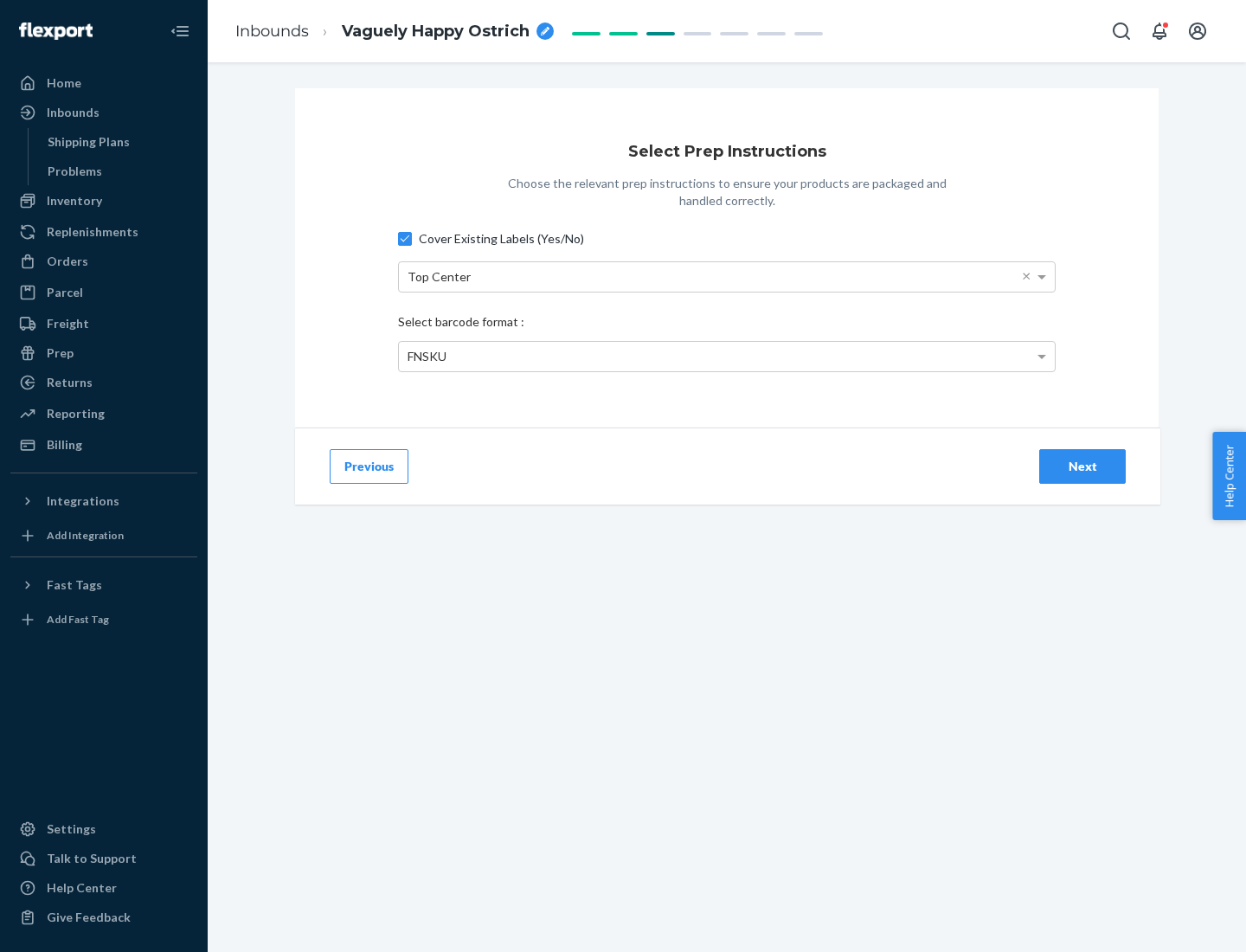
click at [1082, 465] on div "Next" at bounding box center [1082, 467] width 57 height 17
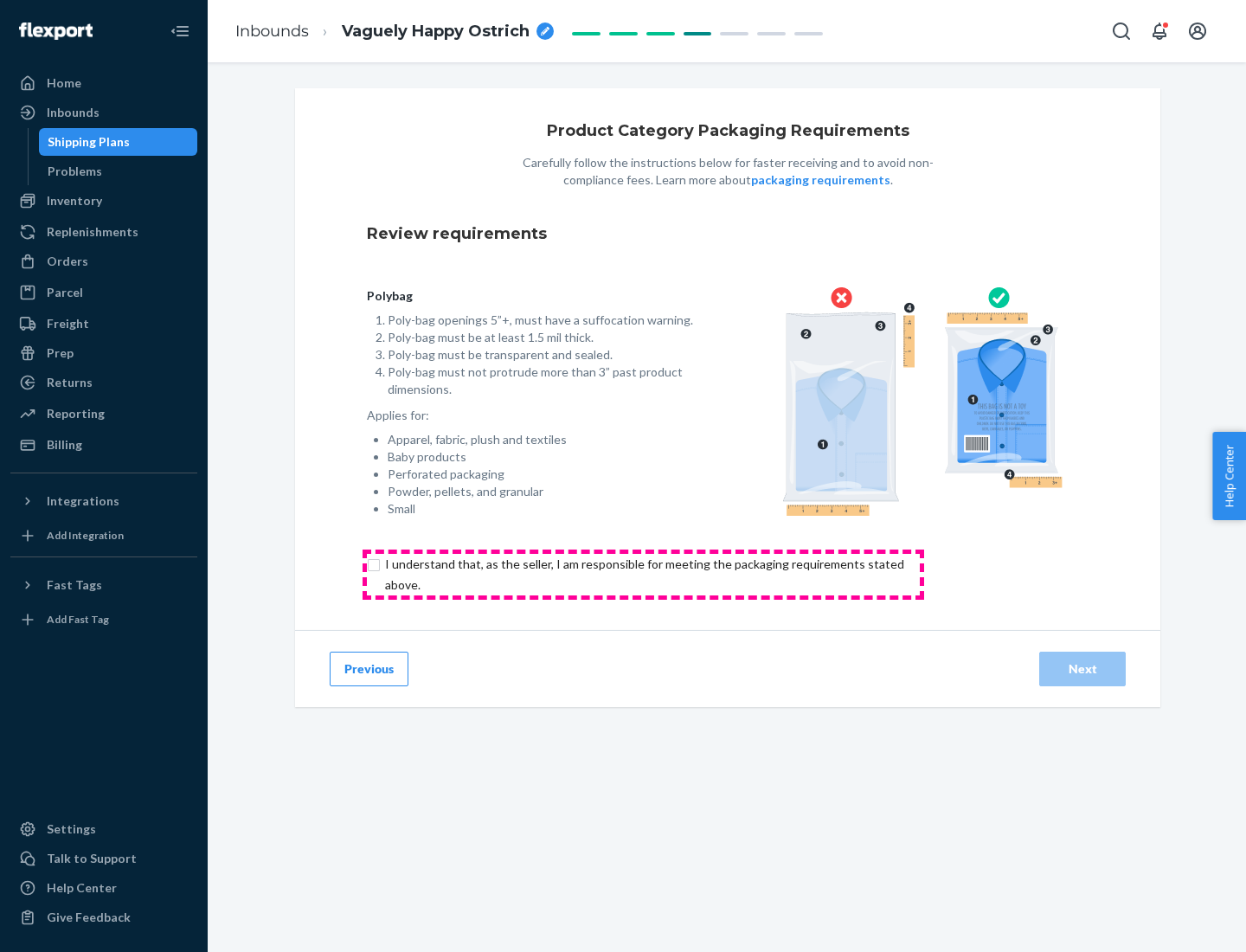
click at [643, 573] on input "checkbox" at bounding box center [655, 574] width 575 height 42
checkbox input "true"
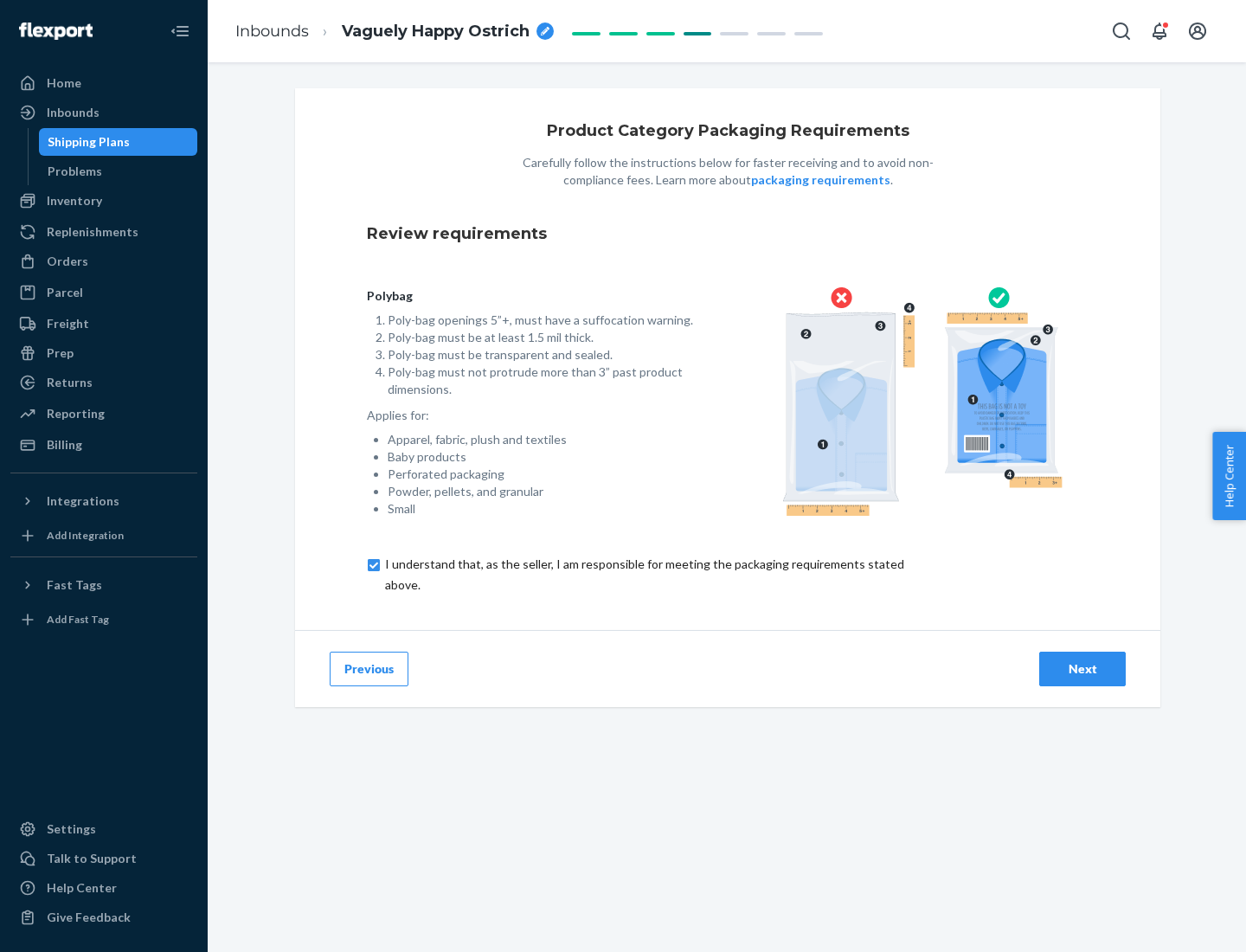
click at [1082, 668] on div "Next" at bounding box center [1082, 669] width 57 height 17
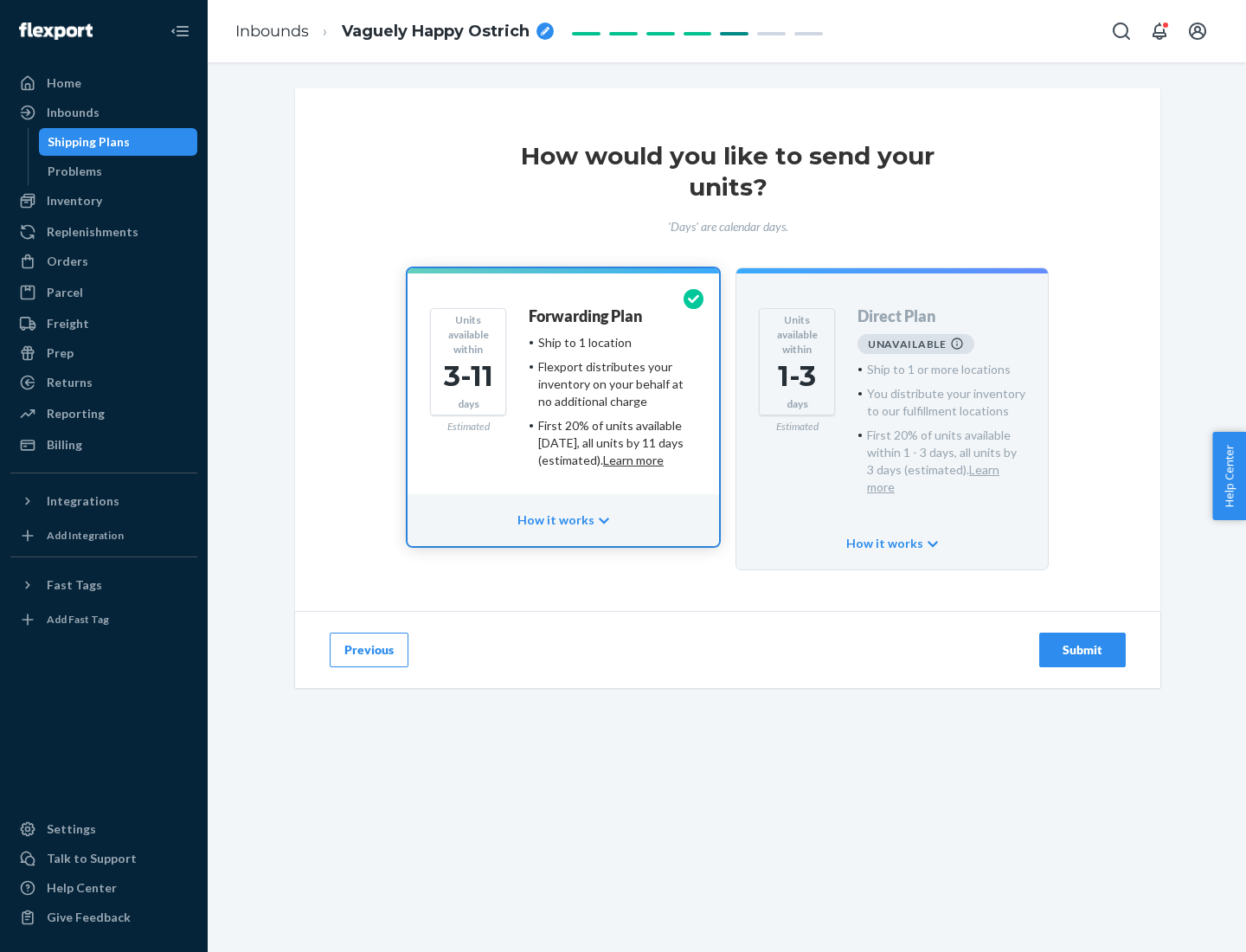
click at [587, 316] on h4 "Forwarding Plan" at bounding box center [586, 316] width 114 height 17
click at [1082, 641] on div "Submit" at bounding box center [1082, 650] width 57 height 17
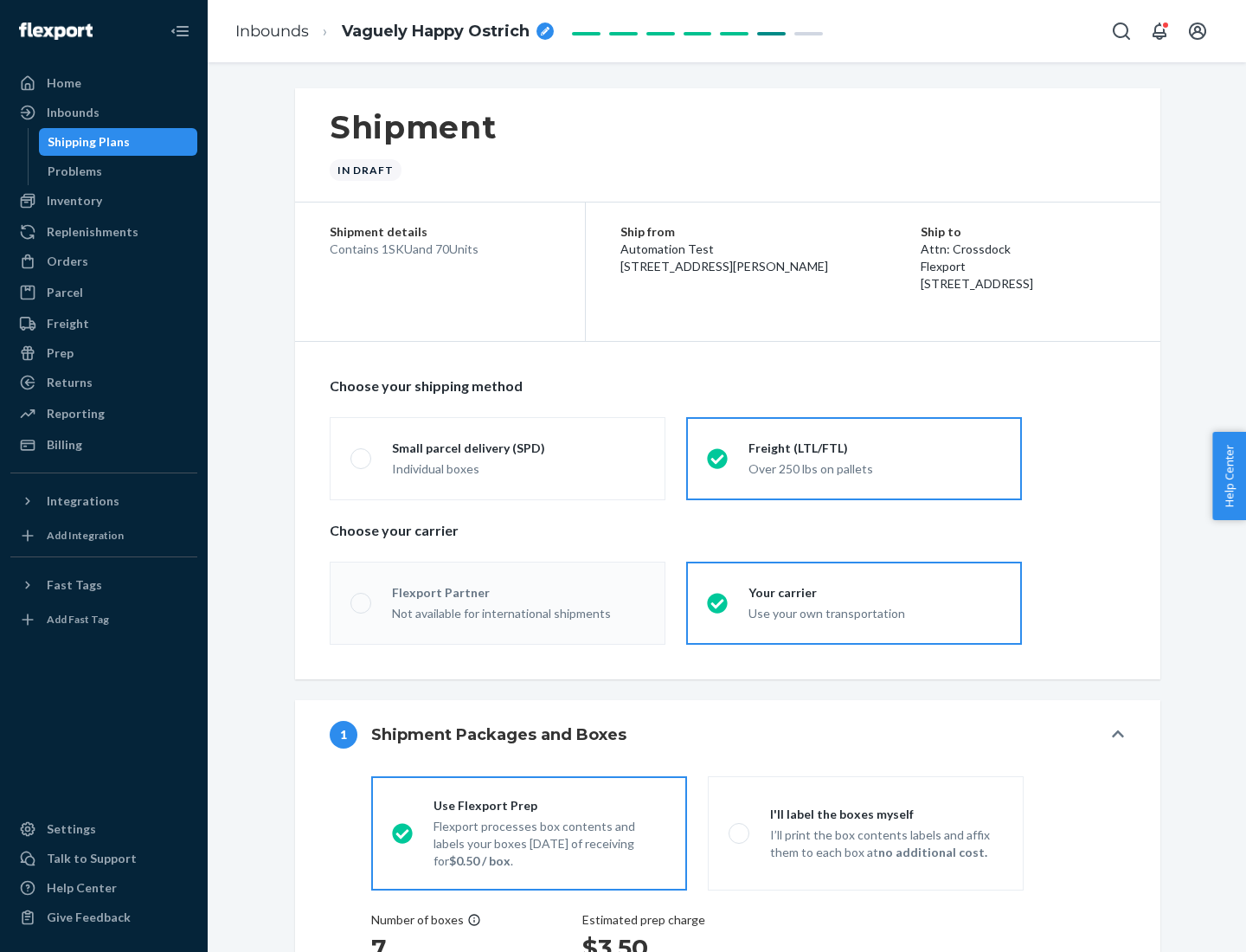
radio input "true"
radio input "false"
radio input "true"
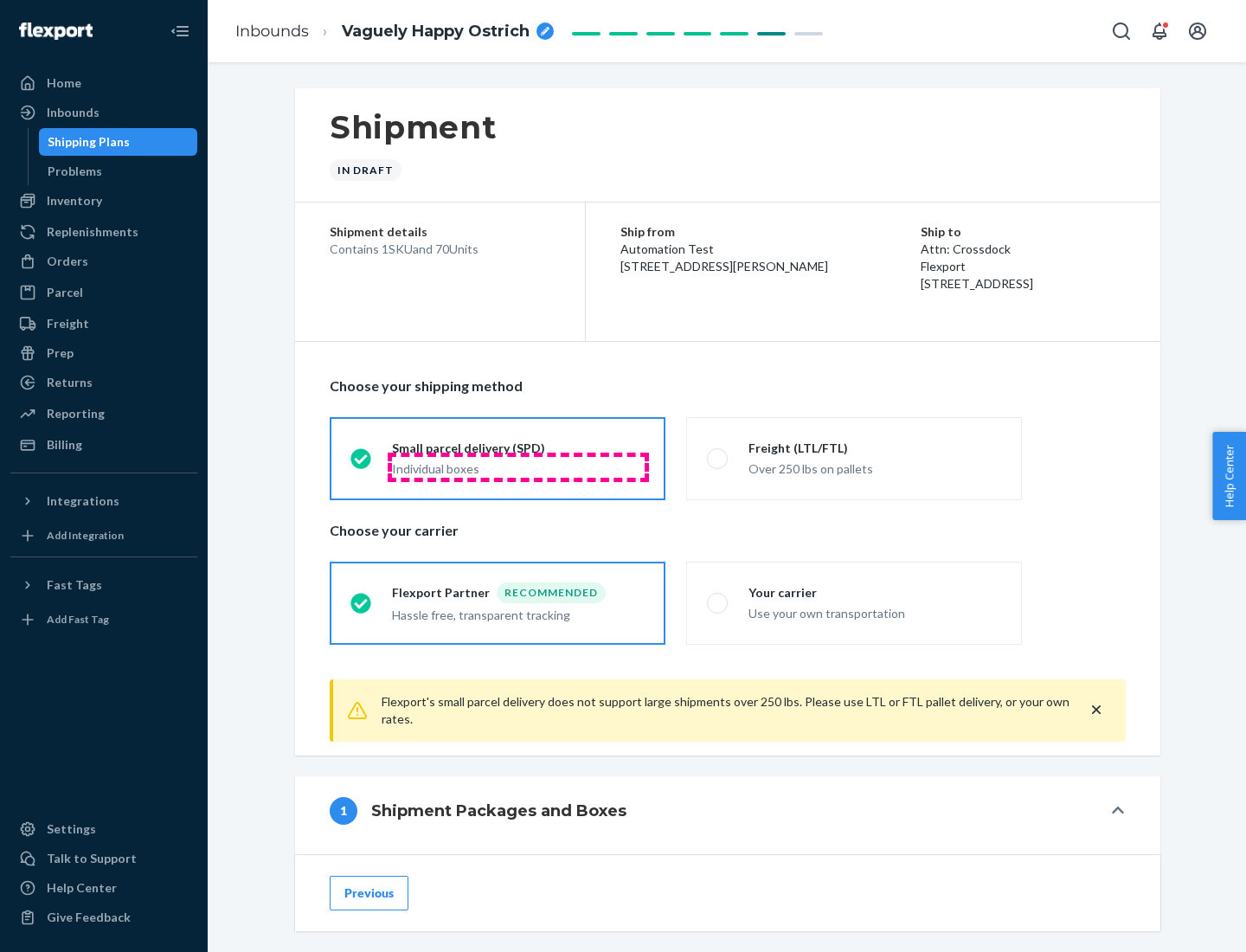
click at [519, 466] on div "Individual boxes" at bounding box center [518, 469] width 253 height 17
click at [362, 463] on input "Small parcel delivery (SPD) Individual boxes" at bounding box center [356, 458] width 11 height 11
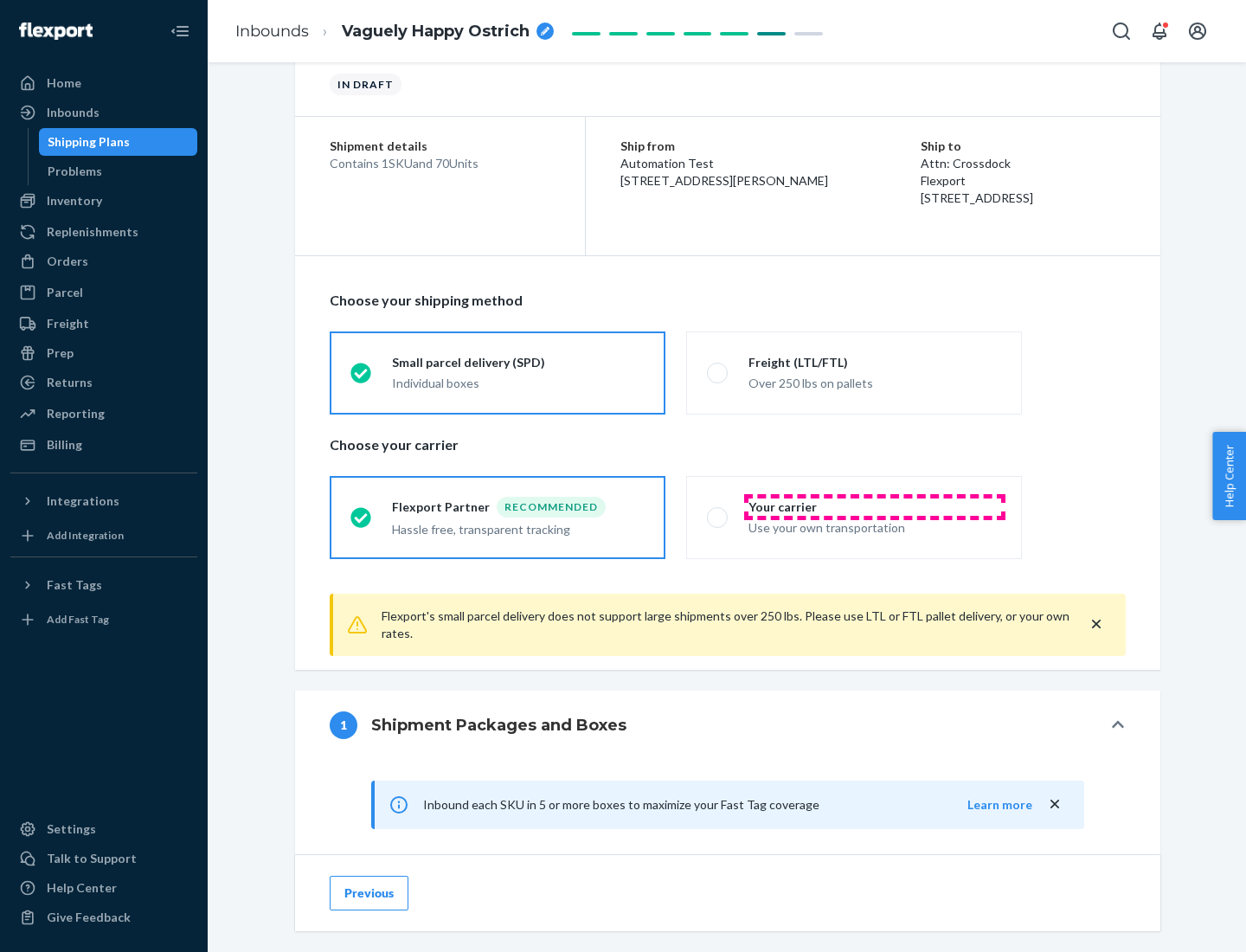
click at [875, 506] on div "Your carrier" at bounding box center [874, 507] width 253 height 17
click at [718, 511] on input "Your carrier Use your own transportation" at bounding box center [713, 517] width 11 height 11
radio input "true"
radio input "false"
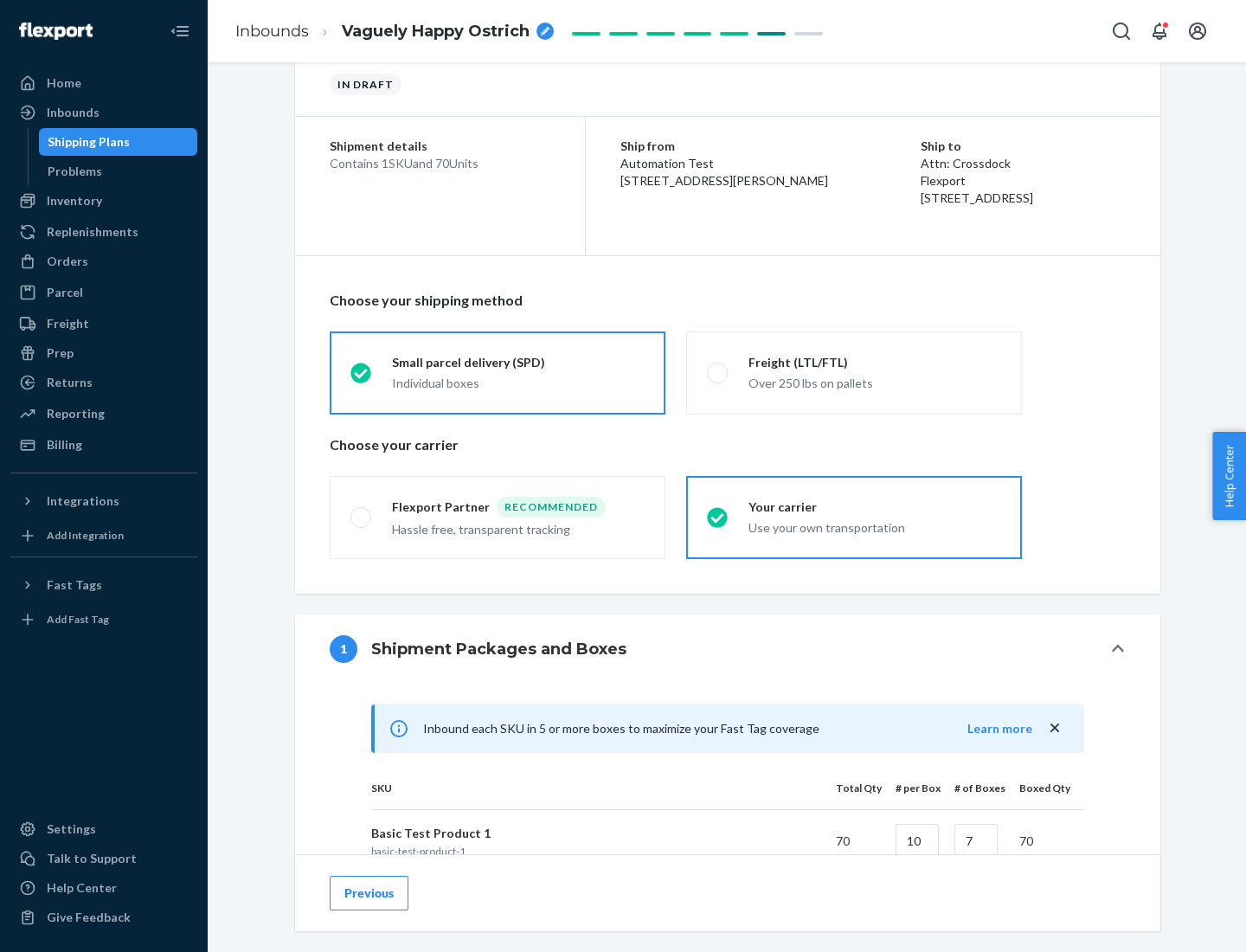
scroll to position [420, 0]
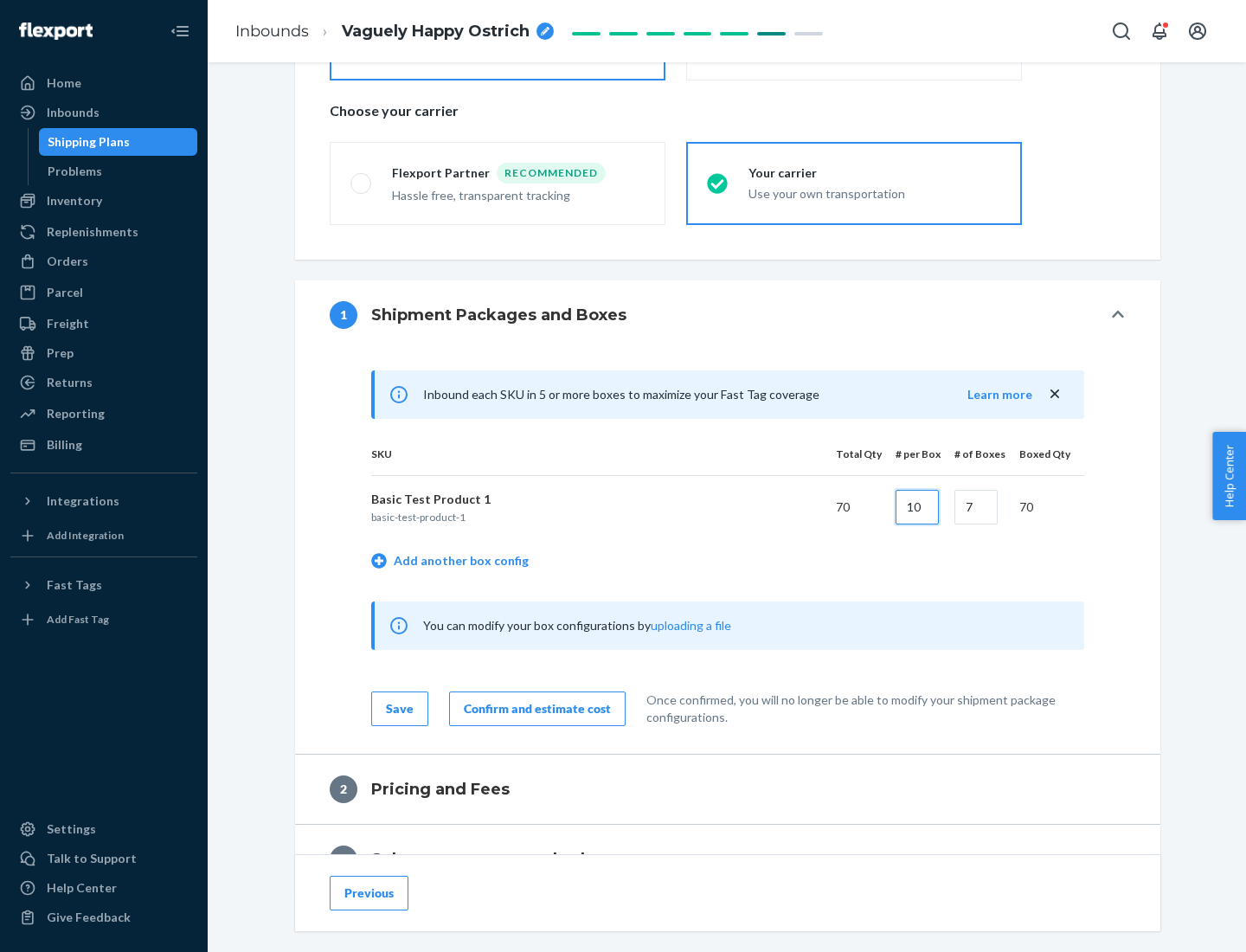
type input "10"
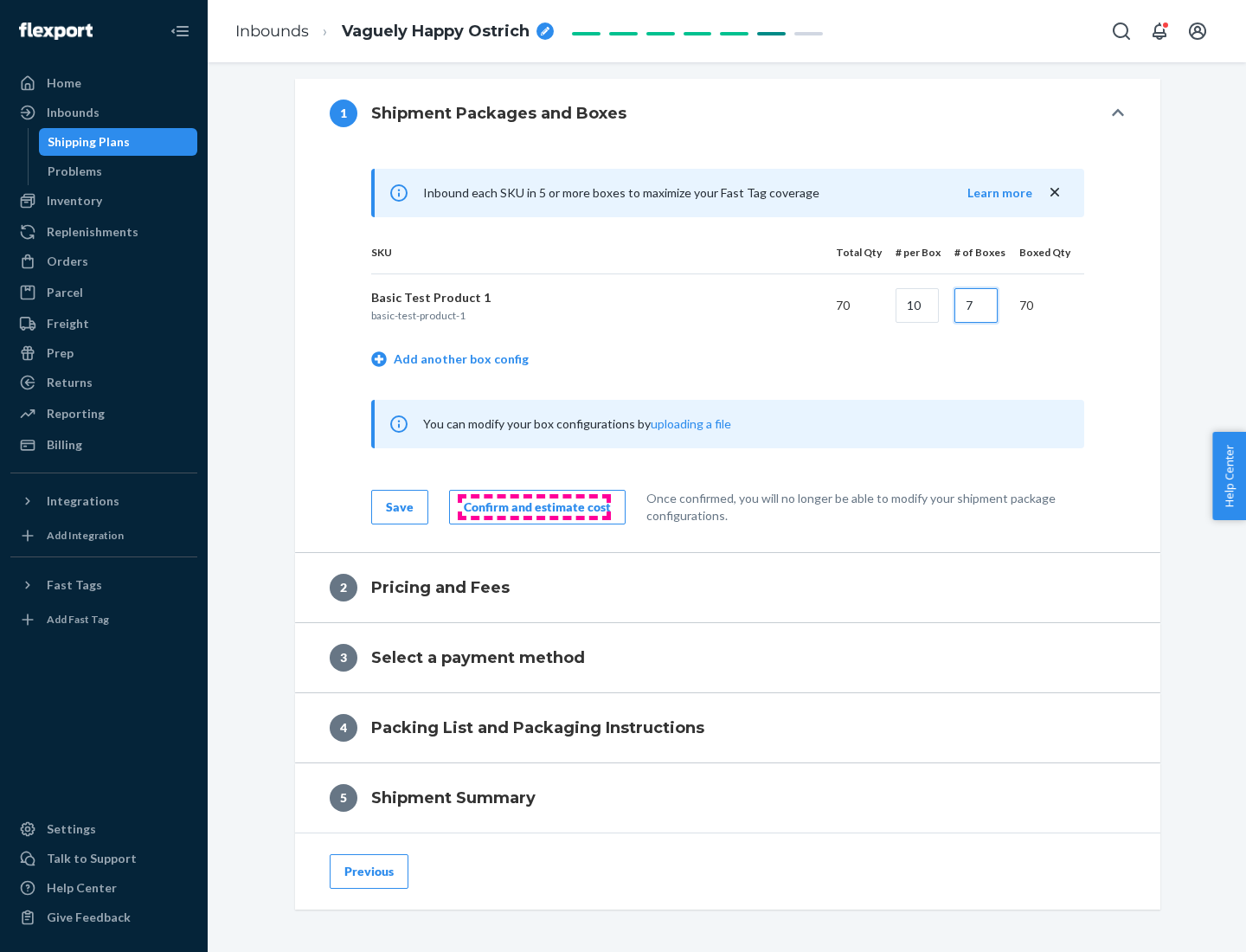
type input "7"
click at [534, 506] on div "Confirm and estimate cost" at bounding box center [537, 507] width 147 height 17
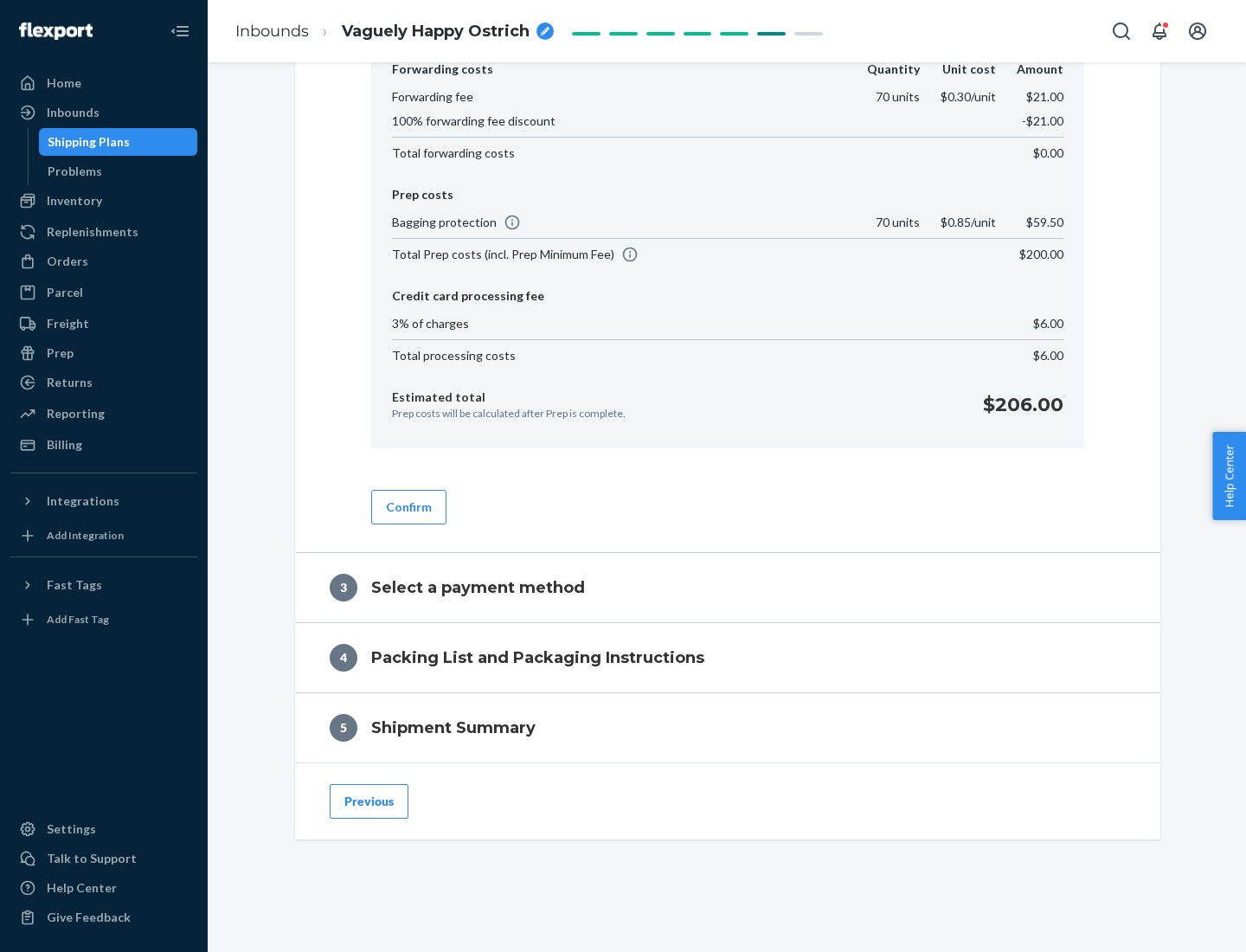
click at [407, 506] on button "Confirm" at bounding box center [409, 507] width 75 height 35
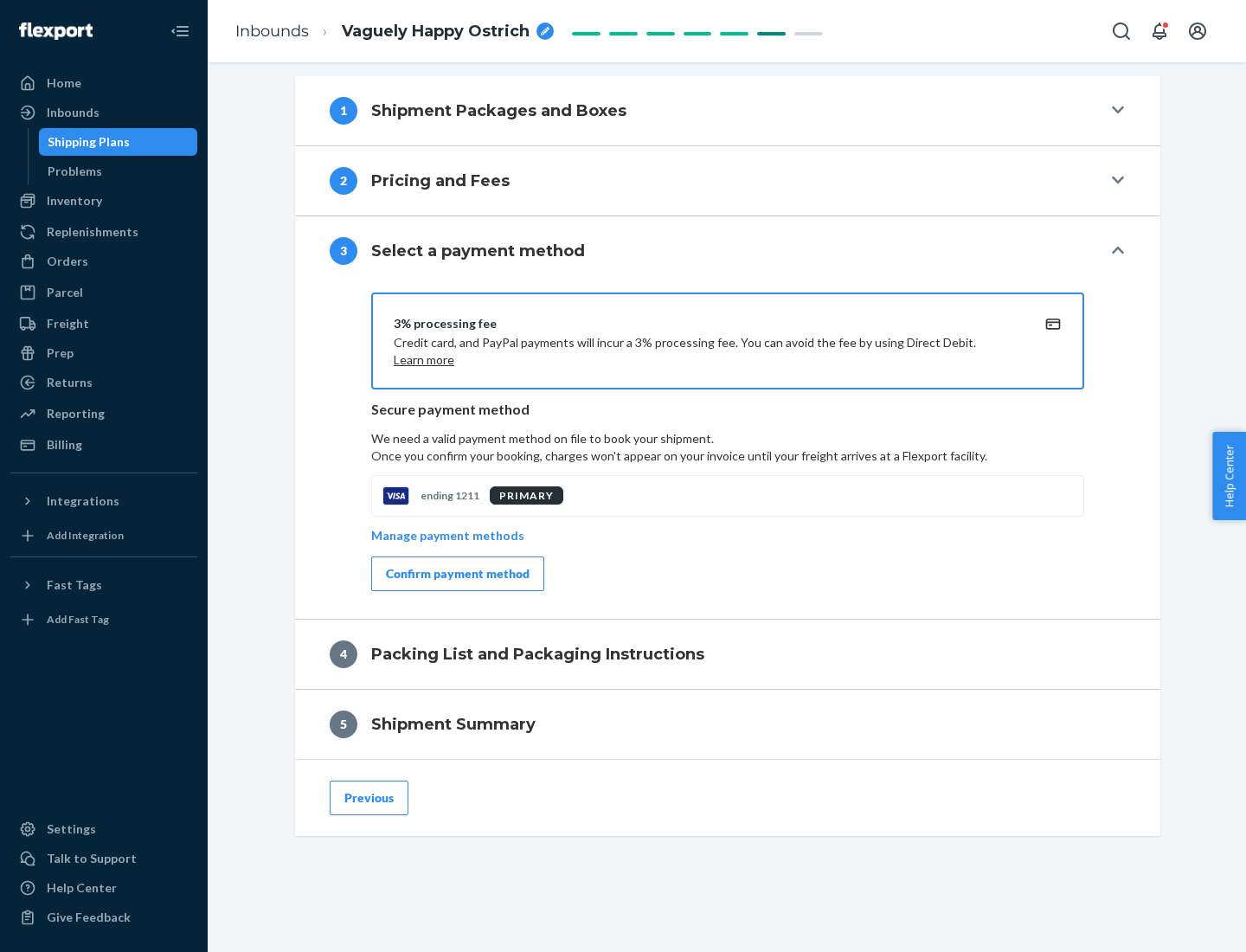
scroll to position [624, 0]
click at [456, 573] on div "Confirm payment method" at bounding box center [457, 573] width 143 height 17
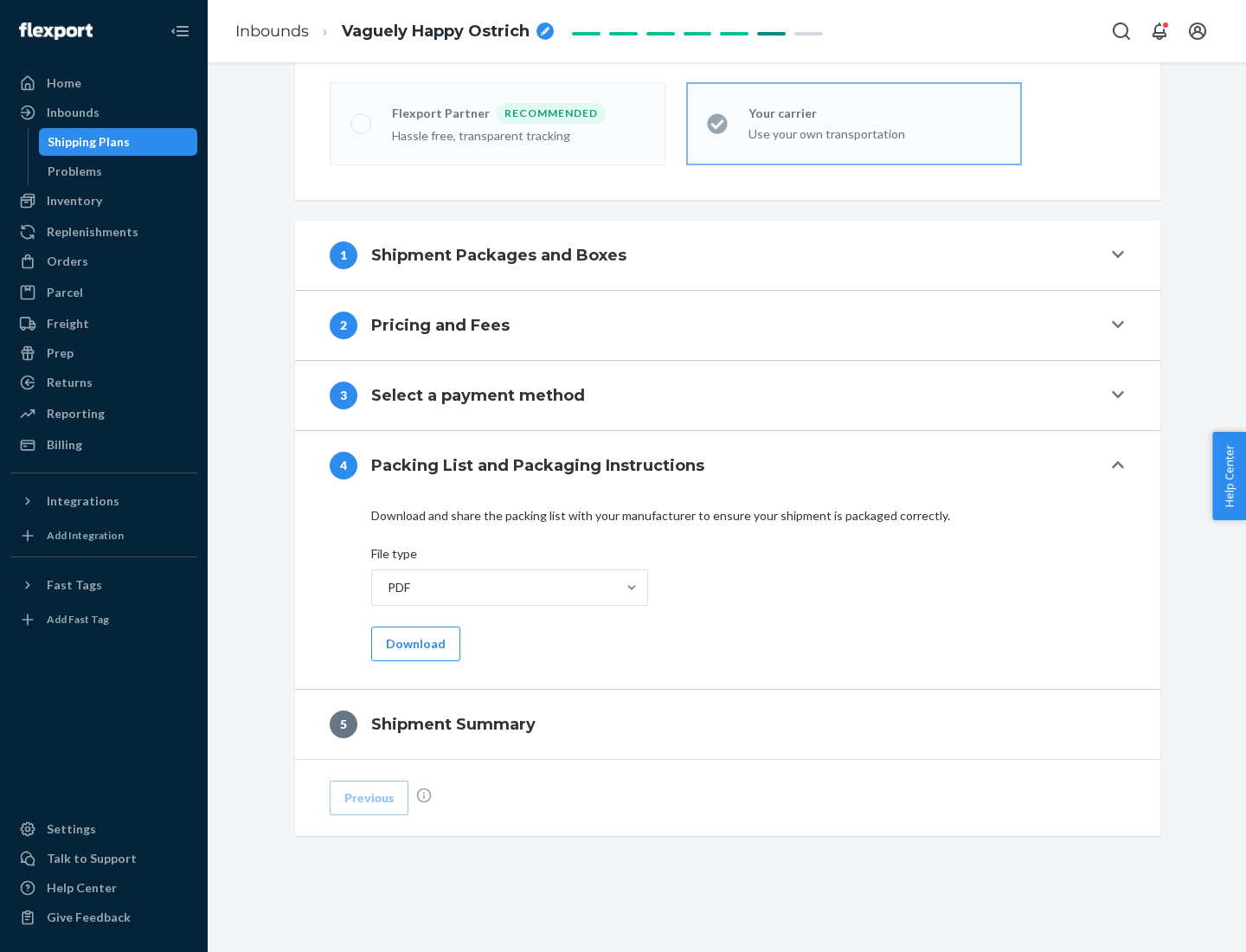
scroll to position [479, 0]
click at [414, 643] on button "Download" at bounding box center [416, 644] width 89 height 35
